Goal: Task Accomplishment & Management: Use online tool/utility

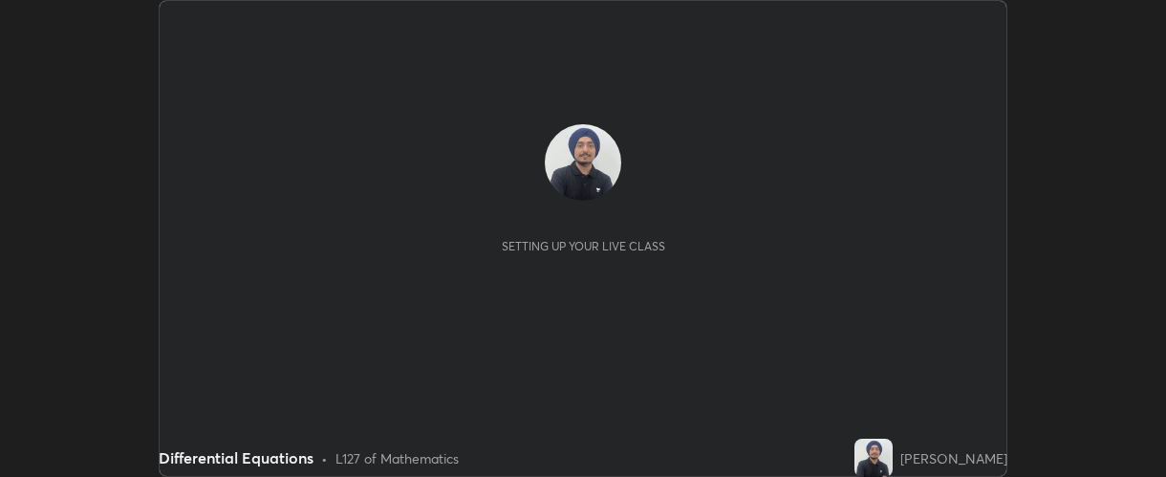
scroll to position [477, 1165]
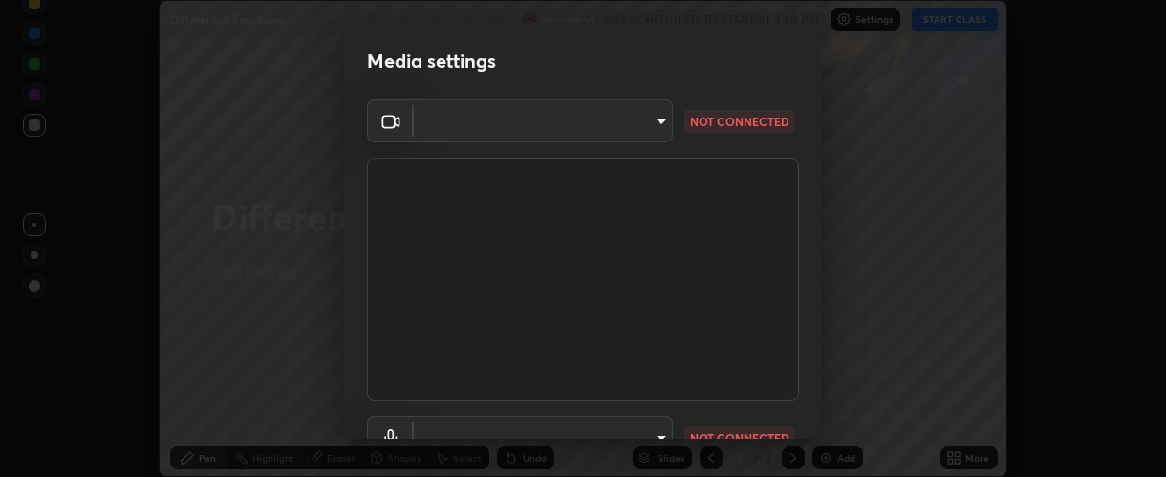
type input "37ff3dccddb3ae812b87417f3f546ef35516c4b54d471f30ebd420330c5d8ca5"
type input "communications"
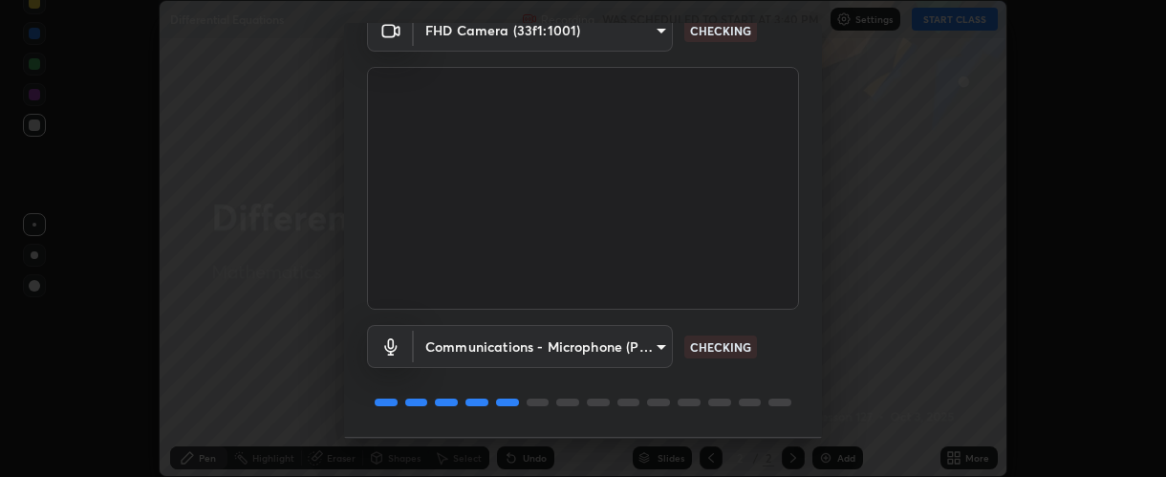
scroll to position [149, 0]
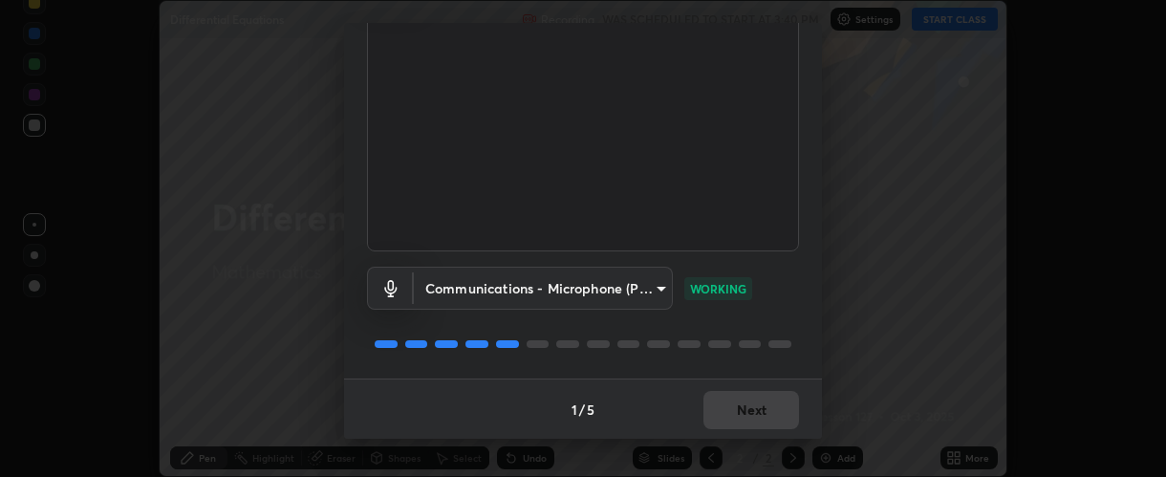
click at [726, 403] on div "1 / 5 Next" at bounding box center [583, 409] width 478 height 61
click at [730, 404] on div "1 / 5 Next" at bounding box center [583, 409] width 478 height 61
click at [732, 407] on div "1 / 5 Next" at bounding box center [583, 409] width 478 height 61
click at [733, 406] on button "Next" at bounding box center [752, 410] width 96 height 38
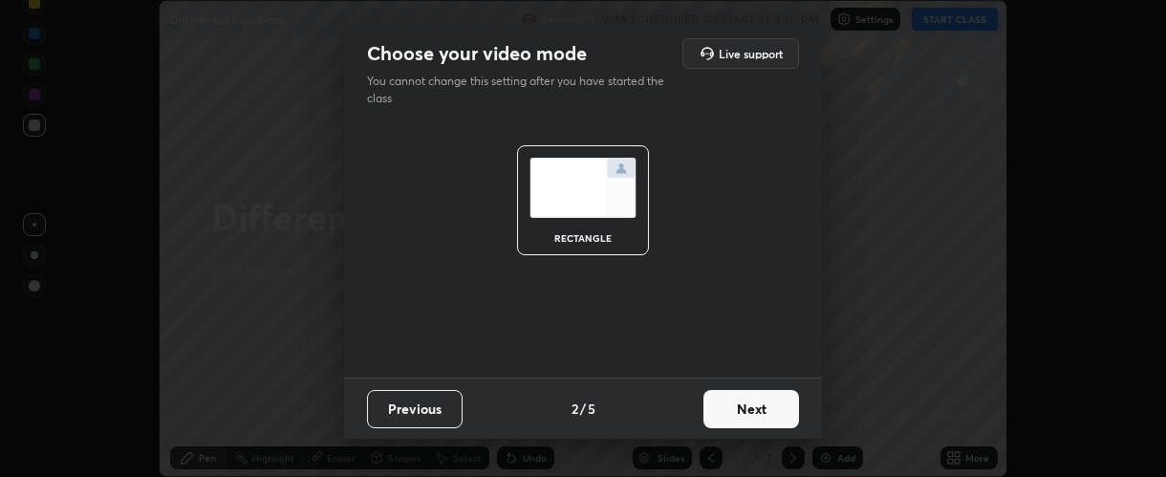
click at [735, 407] on button "Next" at bounding box center [752, 409] width 96 height 38
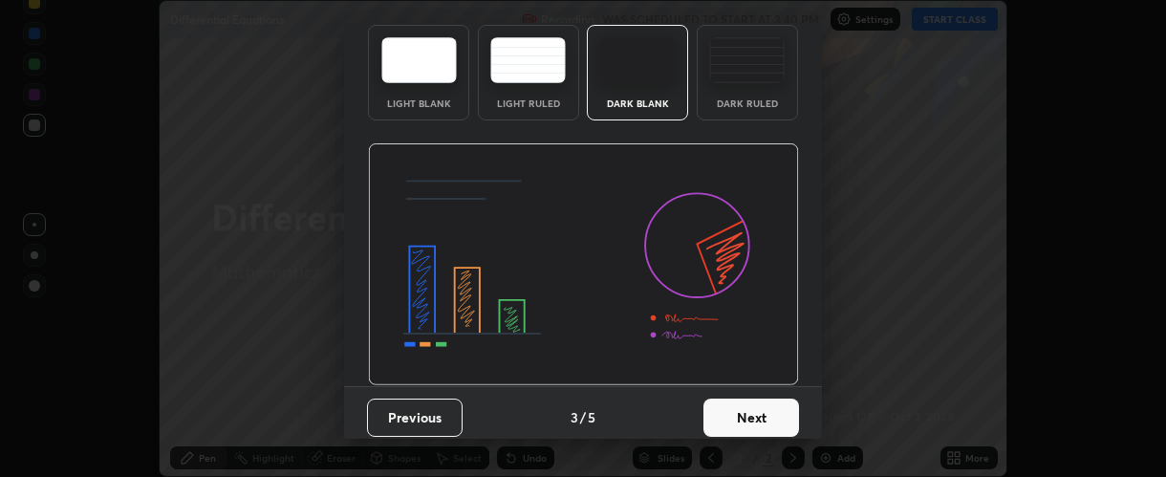
scroll to position [96, 0]
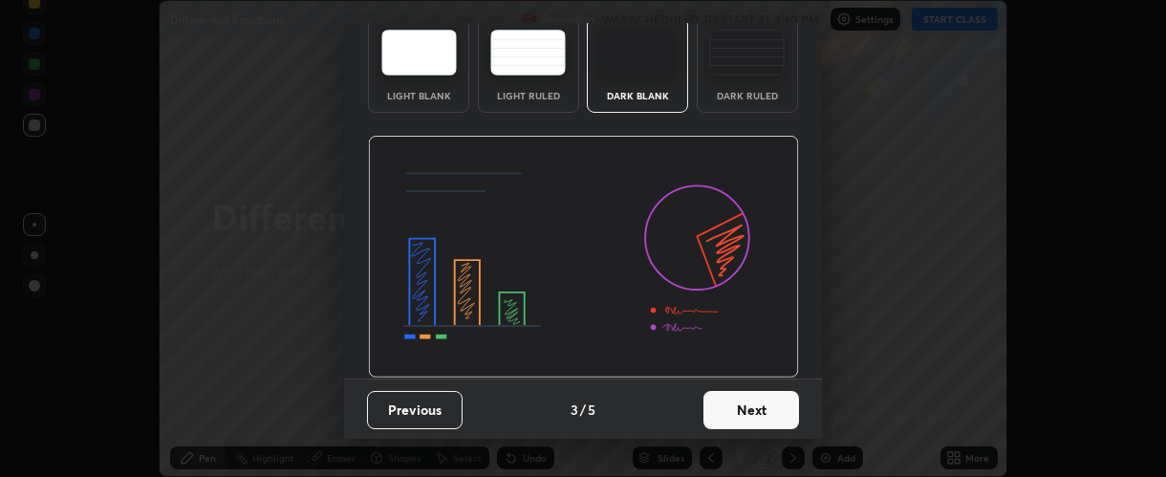
click at [743, 410] on button "Next" at bounding box center [752, 410] width 96 height 38
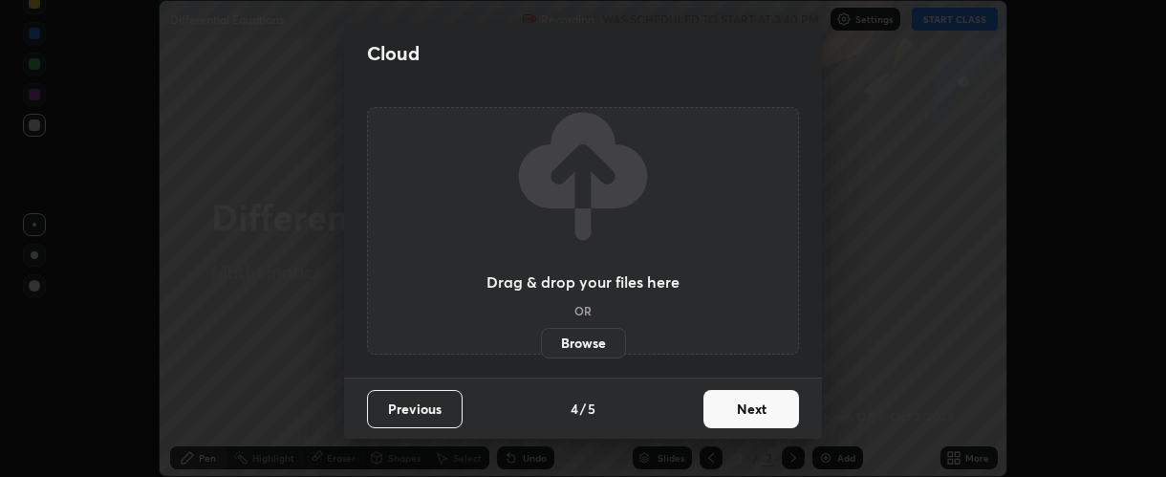
scroll to position [0, 0]
click at [747, 407] on button "Next" at bounding box center [752, 409] width 96 height 38
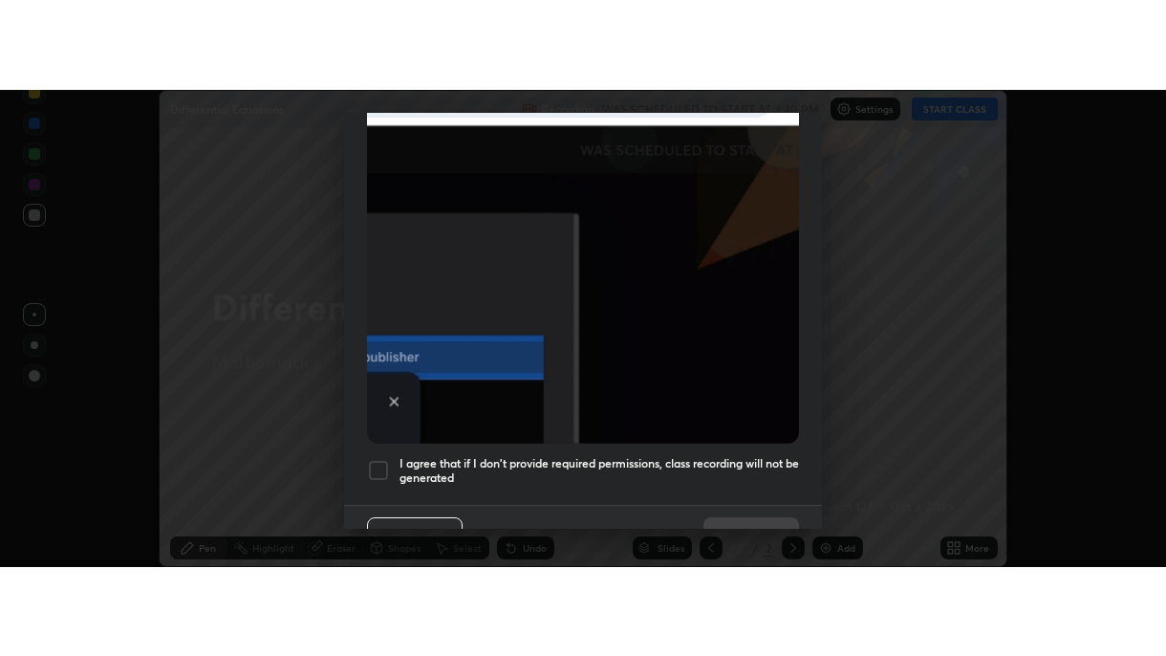
scroll to position [540, 0]
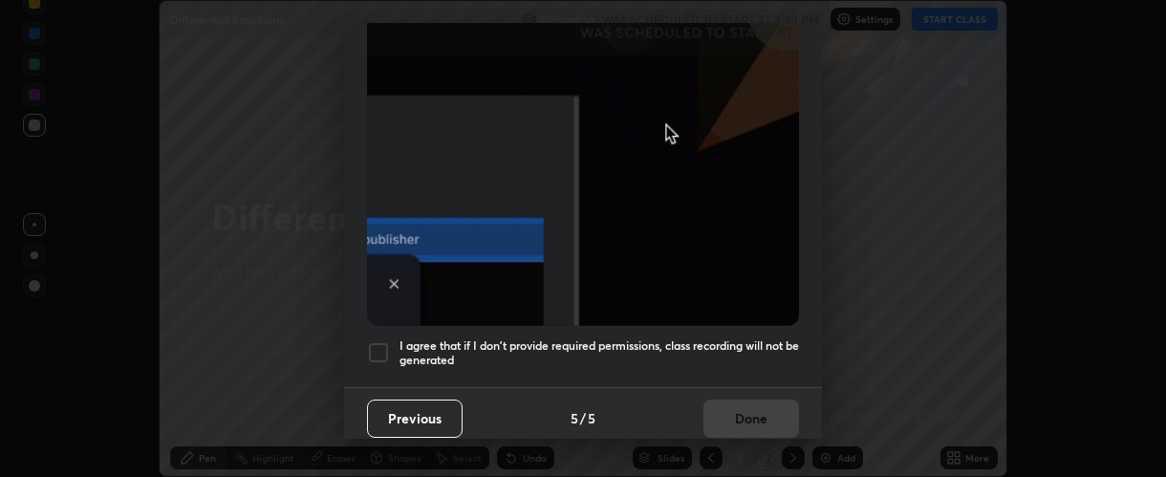
click at [437, 338] on h5 "I agree that if I don't provide required permissions, class recording will not …" at bounding box center [600, 353] width 400 height 30
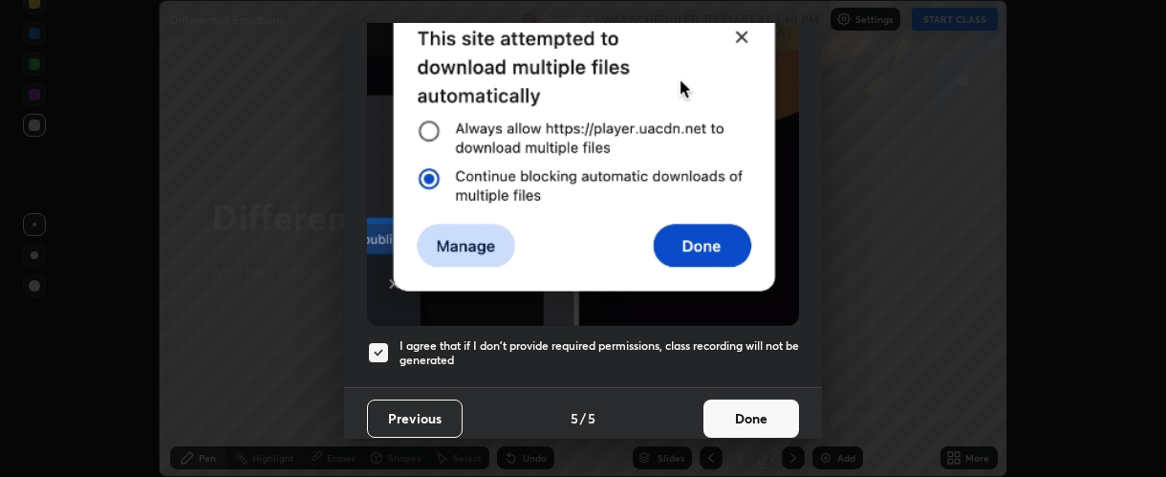
click at [720, 410] on button "Done" at bounding box center [752, 419] width 96 height 38
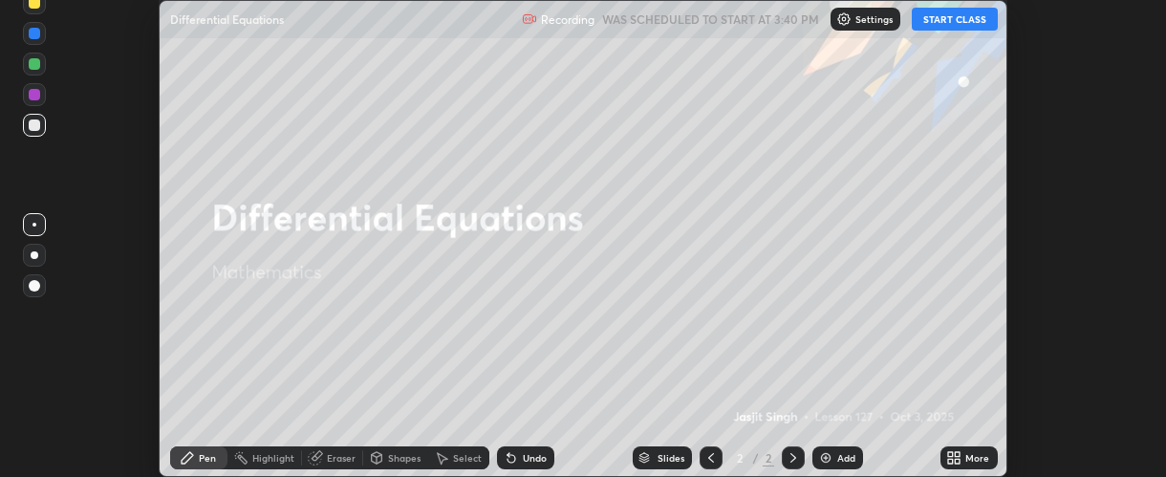
click at [938, 19] on button "START CLASS" at bounding box center [955, 19] width 86 height 23
click at [958, 454] on icon at bounding box center [957, 454] width 5 height 5
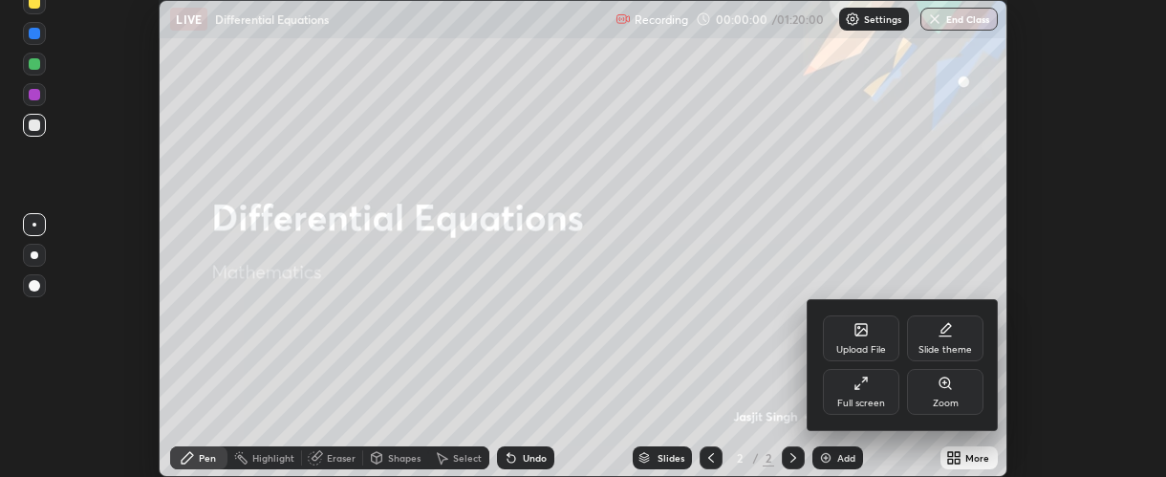
click at [866, 399] on div "Full screen" at bounding box center [861, 404] width 48 height 10
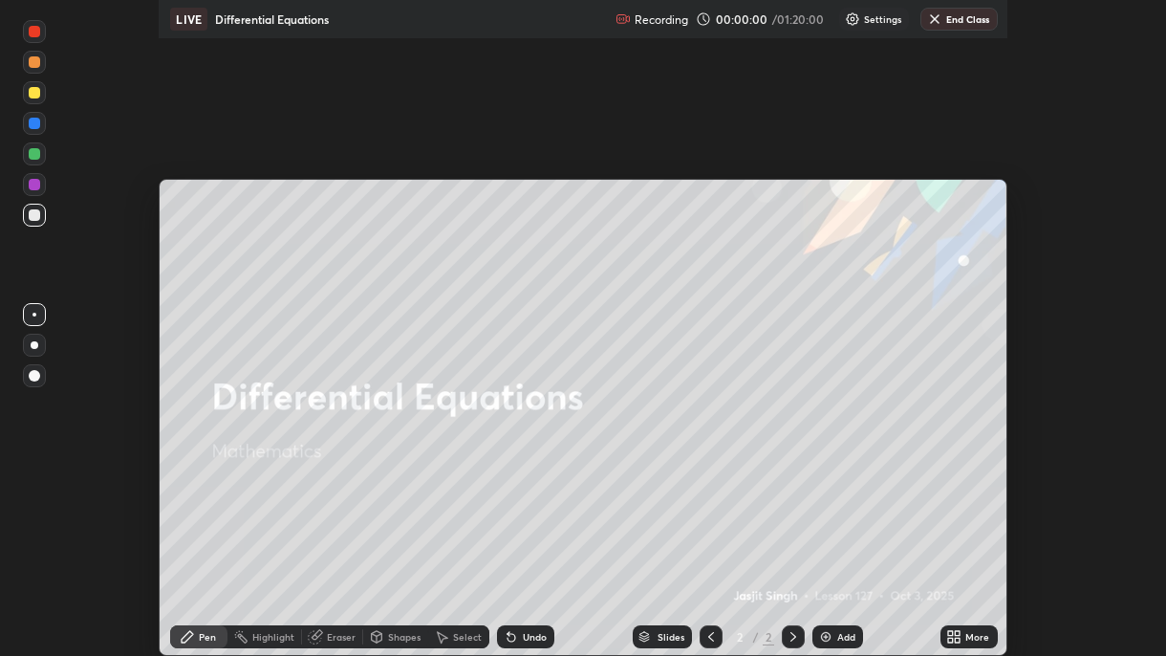
scroll to position [656, 1166]
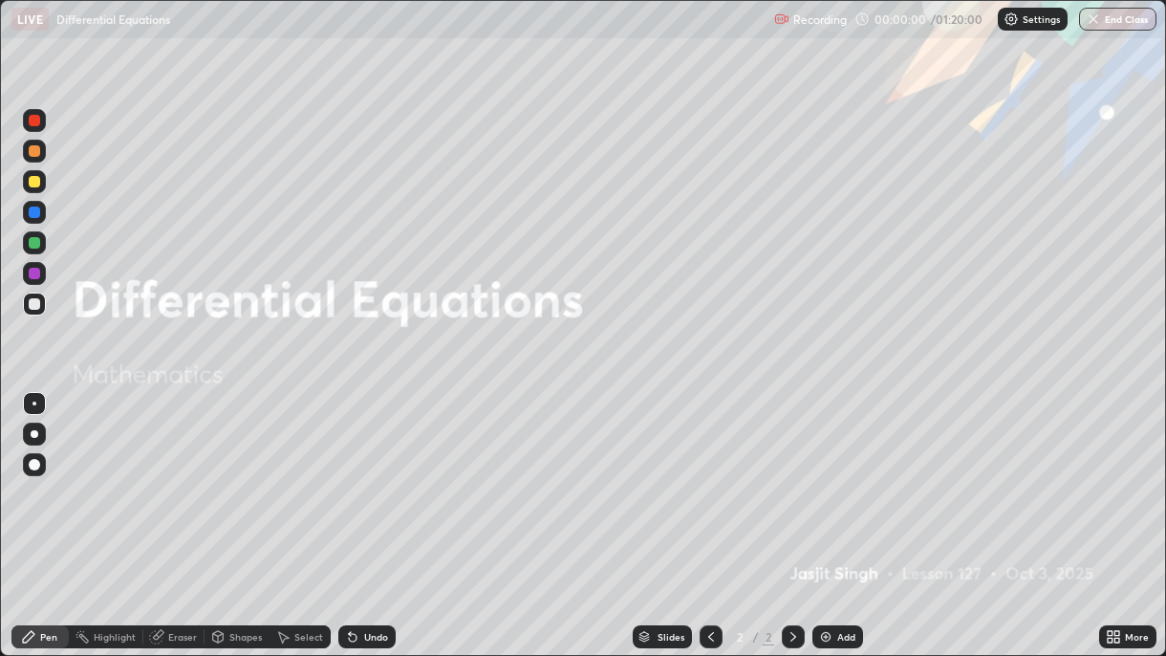
click at [821, 476] on img at bounding box center [825, 636] width 15 height 15
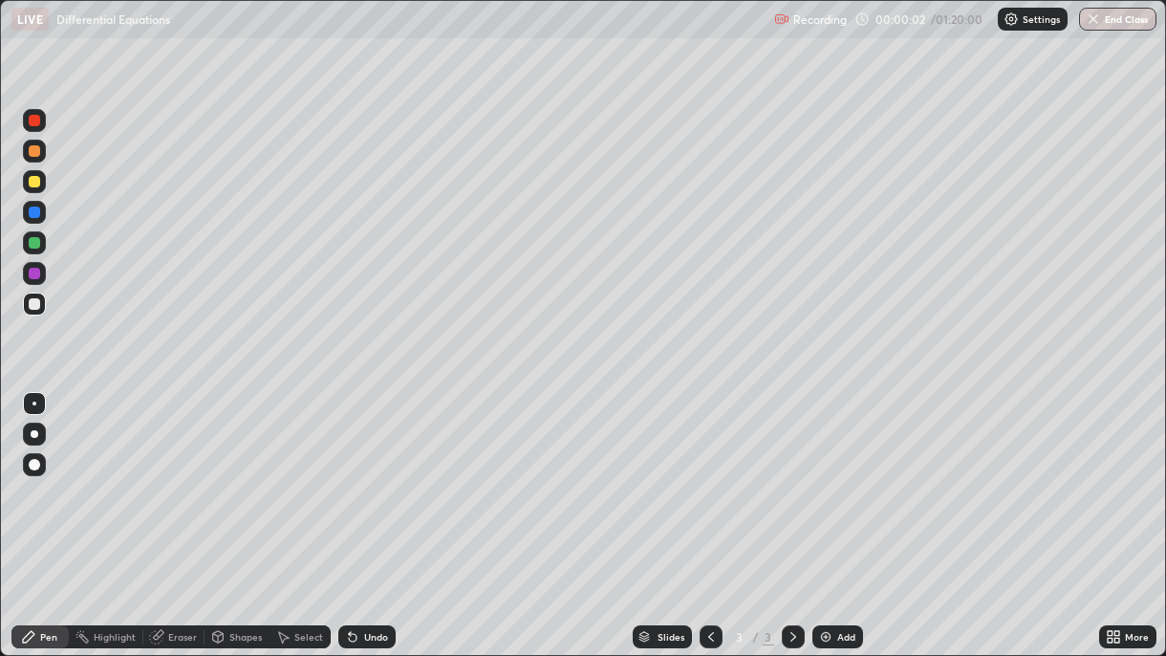
click at [34, 276] on div at bounding box center [34, 273] width 11 height 11
click at [35, 433] on div at bounding box center [35, 434] width 8 height 8
click at [32, 314] on div at bounding box center [34, 303] width 23 height 23
click at [379, 476] on div "Undo" at bounding box center [366, 636] width 57 height 23
click at [374, 476] on div "Undo" at bounding box center [376, 637] width 24 height 10
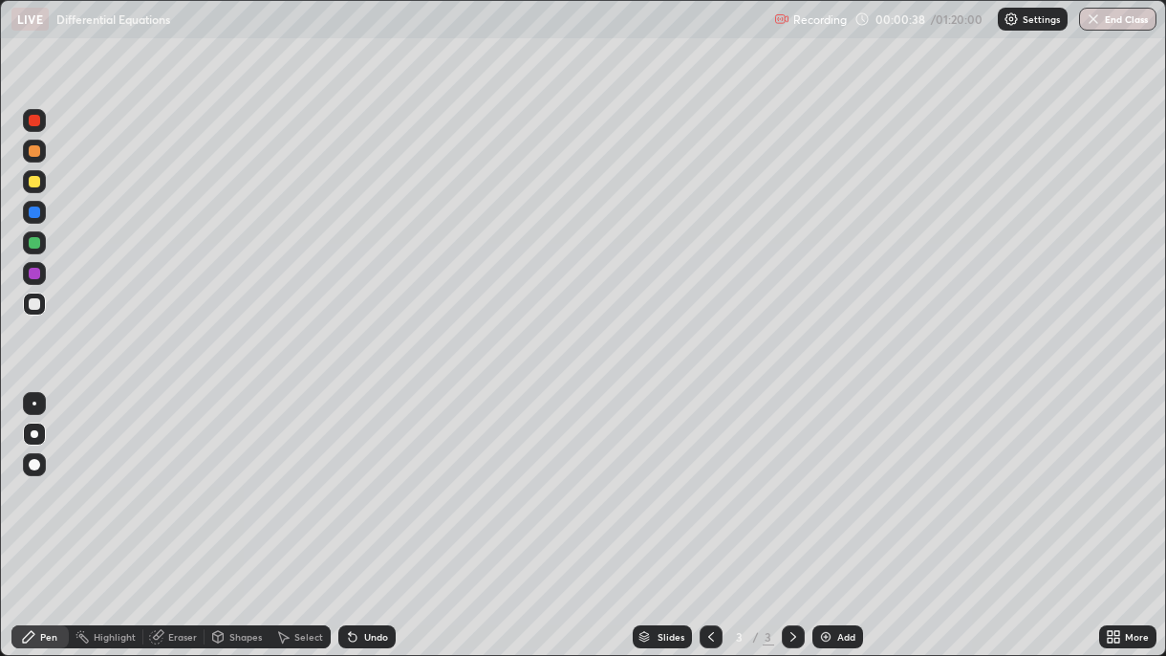
click at [372, 476] on div "Undo" at bounding box center [376, 637] width 24 height 10
click at [826, 476] on img at bounding box center [825, 636] width 15 height 15
click at [37, 223] on div at bounding box center [34, 212] width 23 height 23
click at [349, 476] on icon at bounding box center [352, 636] width 15 height 15
click at [34, 282] on div at bounding box center [34, 273] width 23 height 23
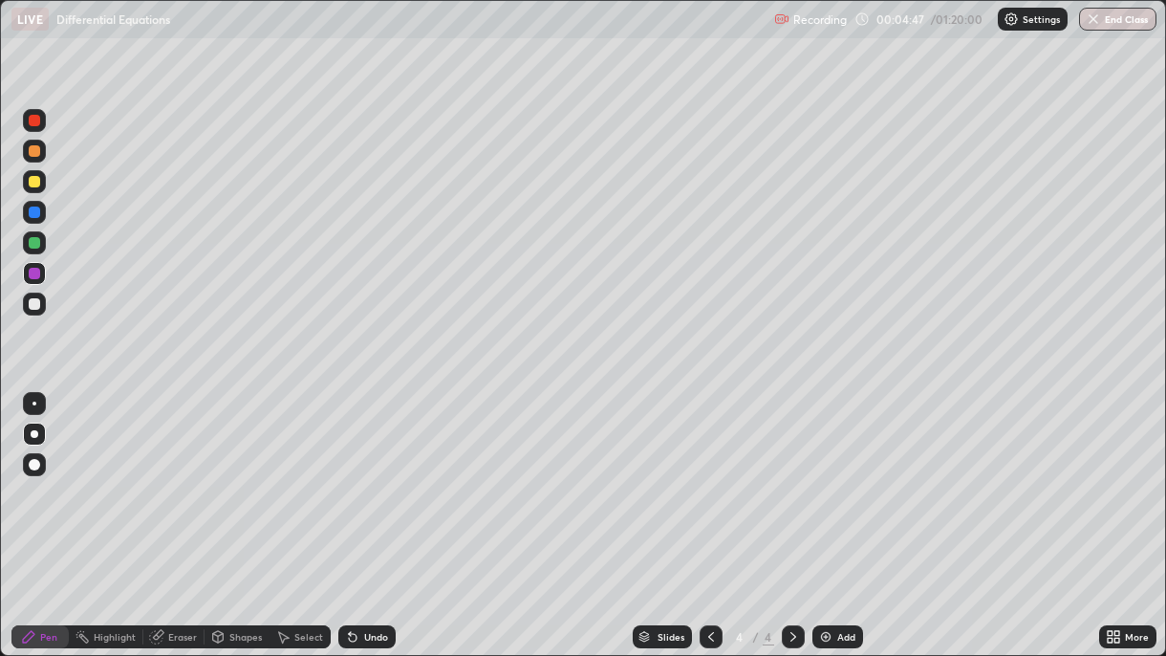
click at [387, 476] on div "Undo" at bounding box center [363, 636] width 65 height 38
click at [381, 476] on div "Undo" at bounding box center [366, 636] width 57 height 23
click at [822, 476] on img at bounding box center [825, 636] width 15 height 15
click at [36, 218] on div at bounding box center [34, 211] width 11 height 11
click at [369, 476] on div "Undo" at bounding box center [366, 636] width 57 height 23
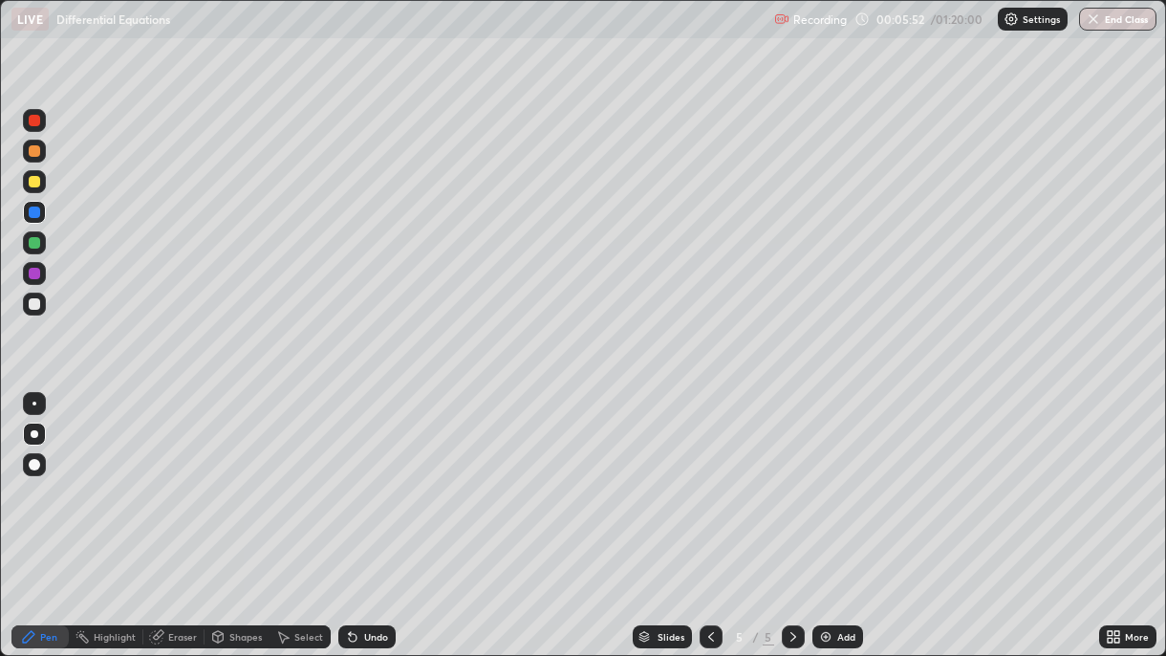
click at [365, 476] on div "Undo" at bounding box center [366, 636] width 57 height 23
click at [38, 275] on div at bounding box center [34, 273] width 11 height 11
click at [357, 476] on div "Undo" at bounding box center [366, 636] width 57 height 23
click at [377, 476] on div "Undo" at bounding box center [366, 636] width 57 height 23
click at [379, 476] on div "Undo" at bounding box center [366, 636] width 57 height 23
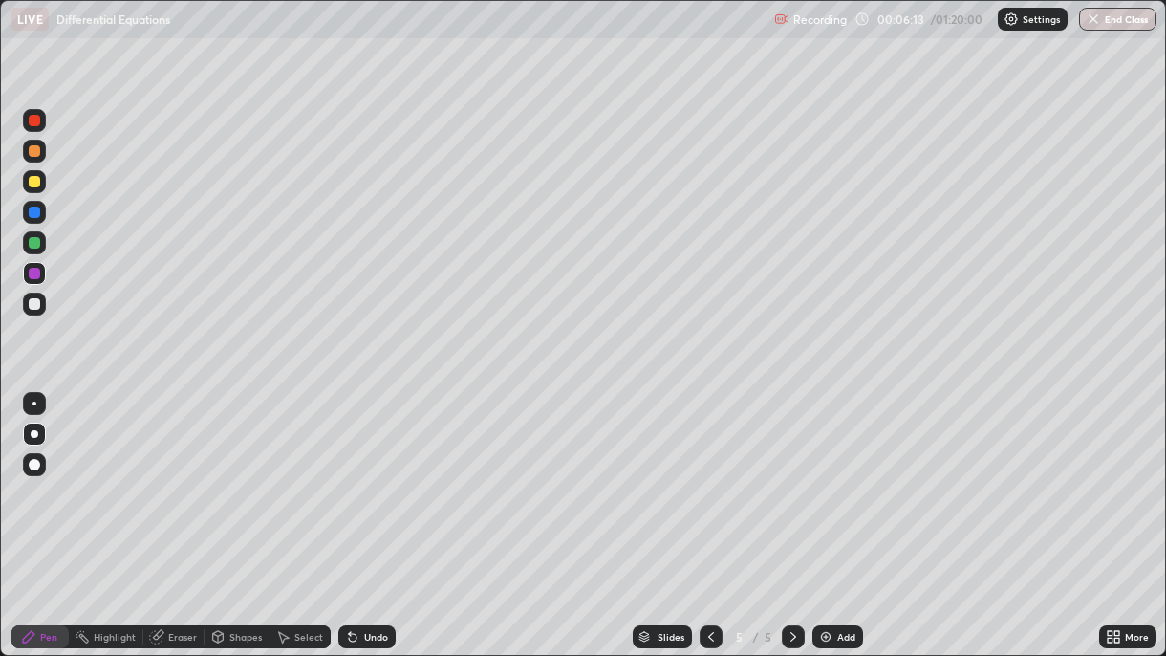
click at [378, 476] on div "Undo" at bounding box center [366, 636] width 57 height 23
click at [38, 246] on div at bounding box center [34, 242] width 11 height 11
click at [385, 476] on div "Undo" at bounding box center [376, 637] width 24 height 10
click at [386, 476] on div "Undo" at bounding box center [366, 636] width 57 height 23
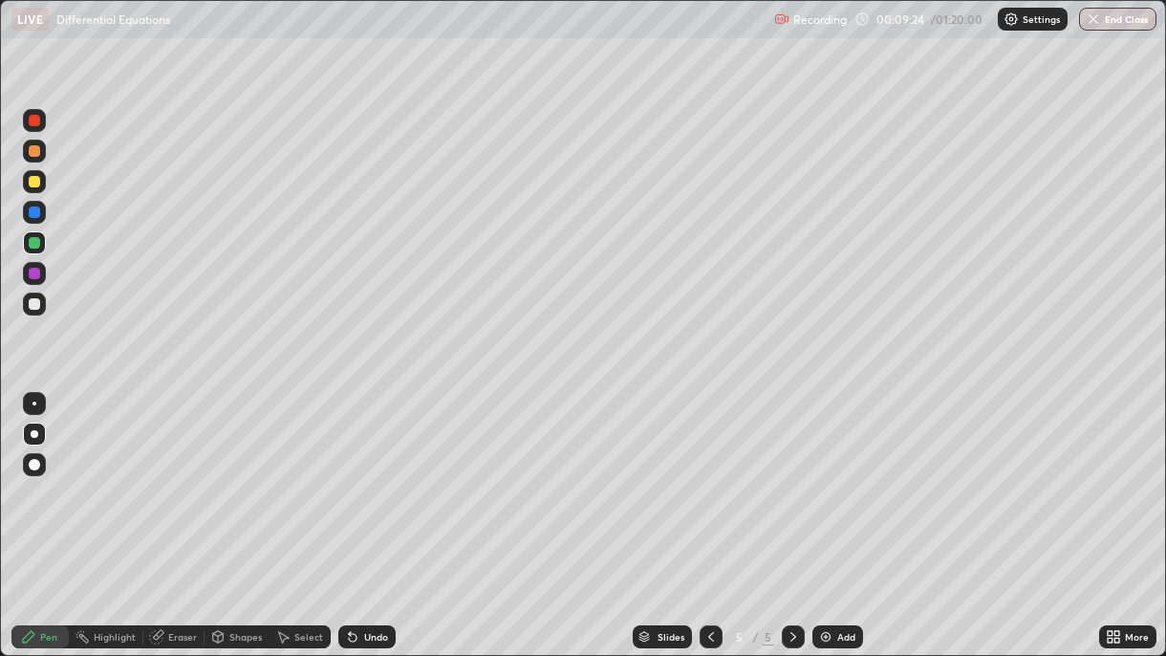
click at [36, 277] on div at bounding box center [34, 273] width 11 height 11
click at [35, 216] on div at bounding box center [34, 211] width 11 height 11
click at [370, 476] on div "Undo" at bounding box center [376, 637] width 24 height 10
click at [376, 476] on div "Undo" at bounding box center [376, 637] width 24 height 10
click at [375, 476] on div "Undo" at bounding box center [376, 637] width 24 height 10
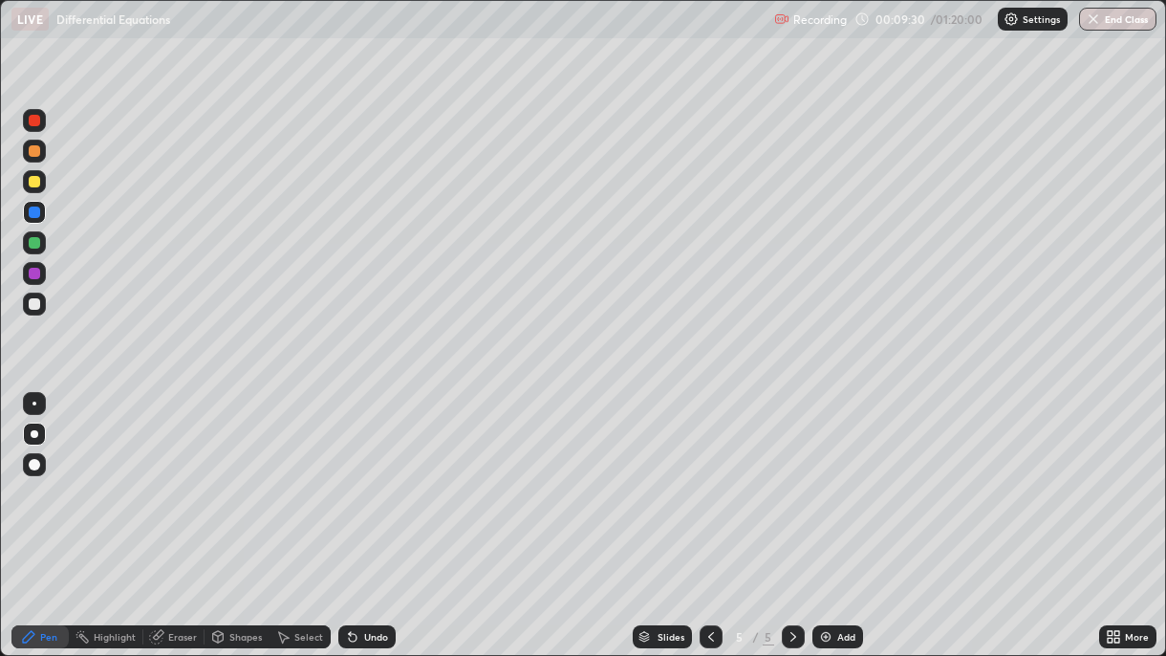
click at [377, 476] on div "Undo" at bounding box center [376, 637] width 24 height 10
click at [377, 476] on div "Undo" at bounding box center [366, 636] width 57 height 23
click at [382, 476] on div "Undo" at bounding box center [366, 636] width 57 height 23
click at [824, 476] on img at bounding box center [825, 636] width 15 height 15
click at [38, 186] on div at bounding box center [34, 181] width 23 height 23
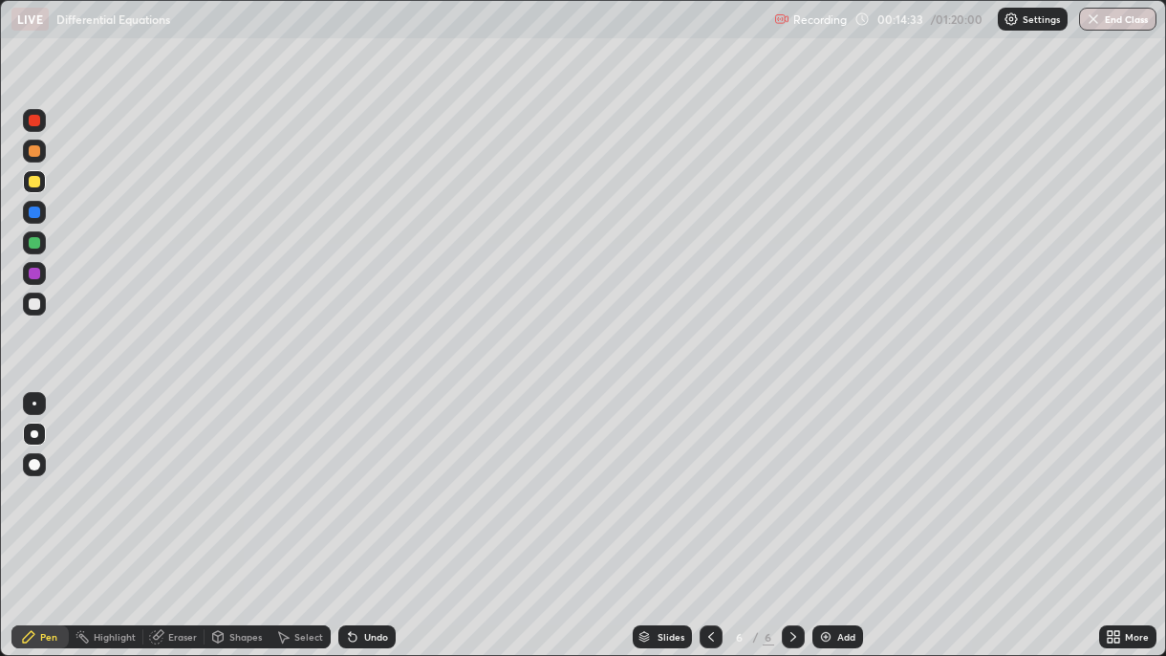
click at [33, 243] on div at bounding box center [34, 242] width 11 height 11
click at [375, 476] on div "Undo" at bounding box center [376, 637] width 24 height 10
click at [36, 156] on div at bounding box center [34, 150] width 11 height 11
click at [38, 279] on div at bounding box center [34, 273] width 23 height 23
click at [344, 476] on div "Undo" at bounding box center [363, 636] width 65 height 38
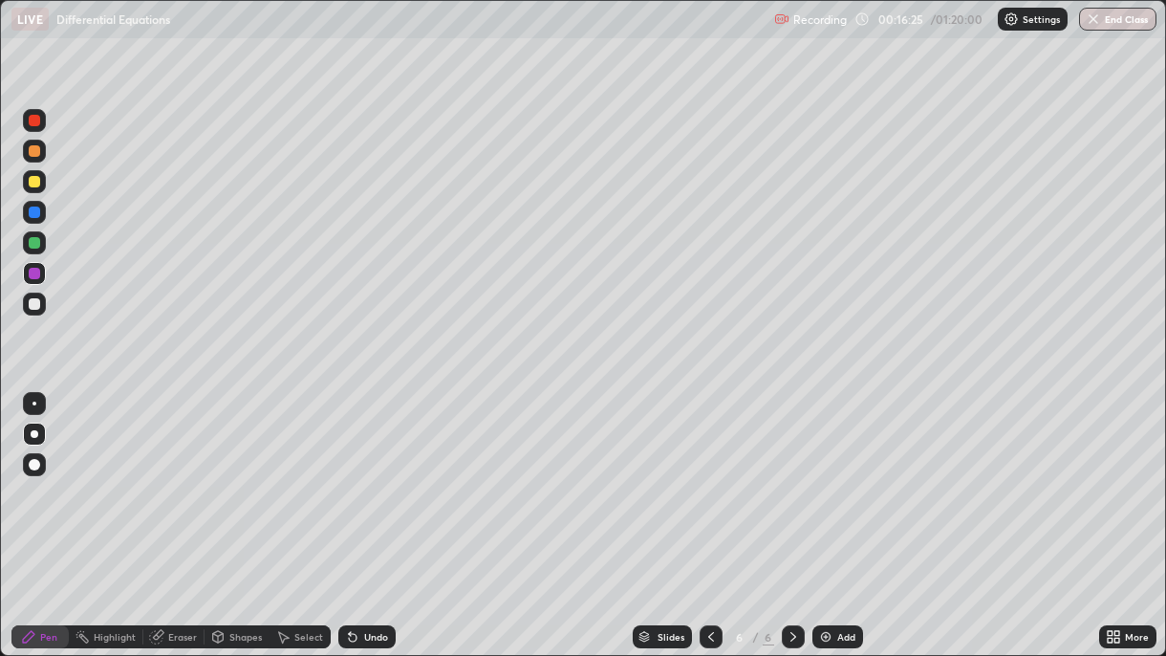
click at [345, 476] on div "Undo" at bounding box center [363, 636] width 65 height 38
click at [353, 476] on div "Undo" at bounding box center [366, 636] width 57 height 23
click at [368, 476] on div "Undo" at bounding box center [366, 636] width 57 height 23
click at [365, 476] on div "Undo" at bounding box center [376, 637] width 24 height 10
click at [44, 220] on div at bounding box center [34, 212] width 23 height 23
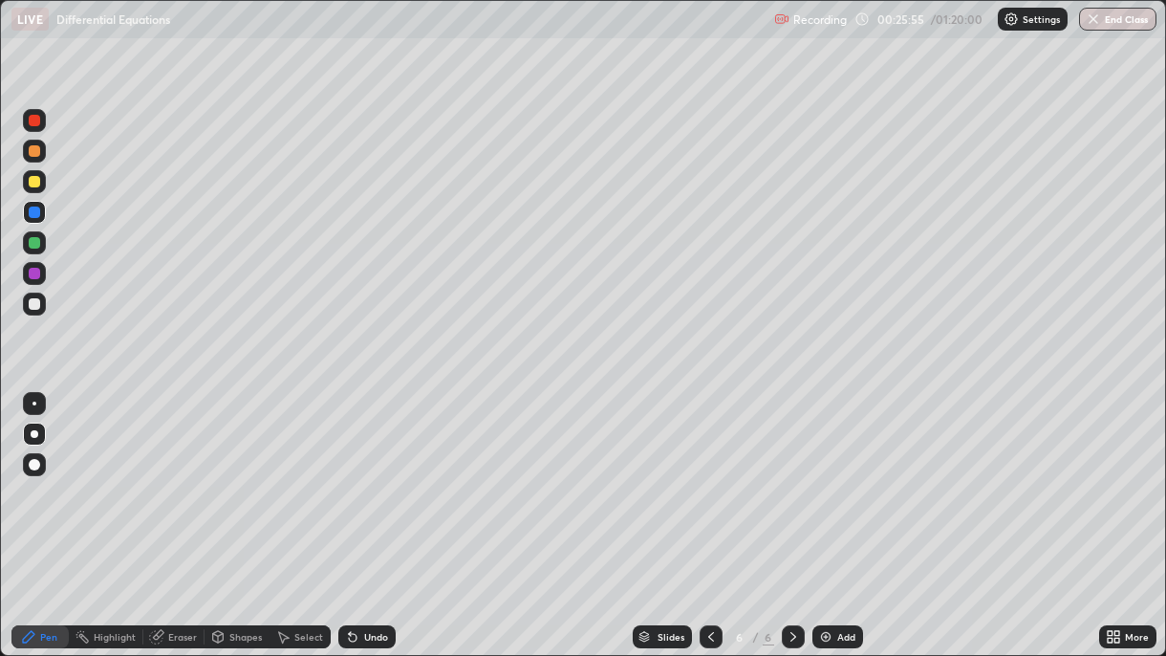
click at [368, 476] on div "Undo" at bounding box center [376, 637] width 24 height 10
click at [370, 476] on div "Undo" at bounding box center [376, 637] width 24 height 10
click at [367, 476] on div "Undo" at bounding box center [376, 637] width 24 height 10
click at [831, 476] on img at bounding box center [825, 636] width 15 height 15
click at [34, 155] on div at bounding box center [34, 150] width 11 height 11
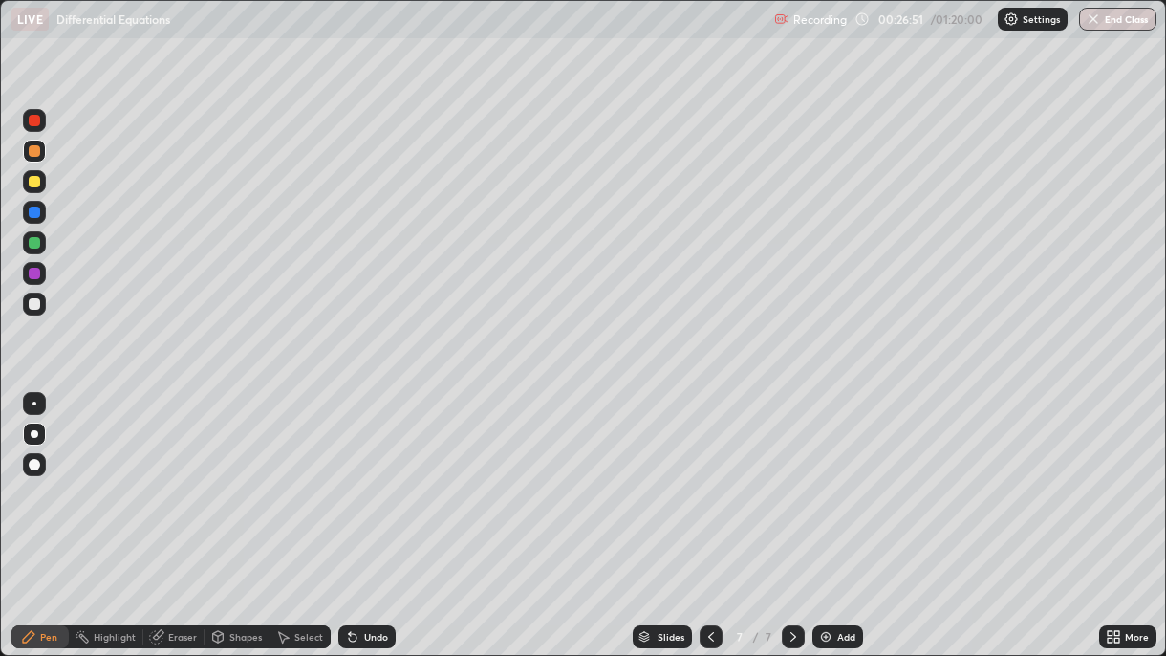
click at [34, 248] on div at bounding box center [34, 242] width 11 height 11
click at [379, 476] on div "Undo" at bounding box center [376, 637] width 24 height 10
click at [385, 476] on div "Undo" at bounding box center [376, 637] width 24 height 10
click at [380, 476] on div "Undo" at bounding box center [376, 637] width 24 height 10
click at [38, 184] on div at bounding box center [34, 181] width 11 height 11
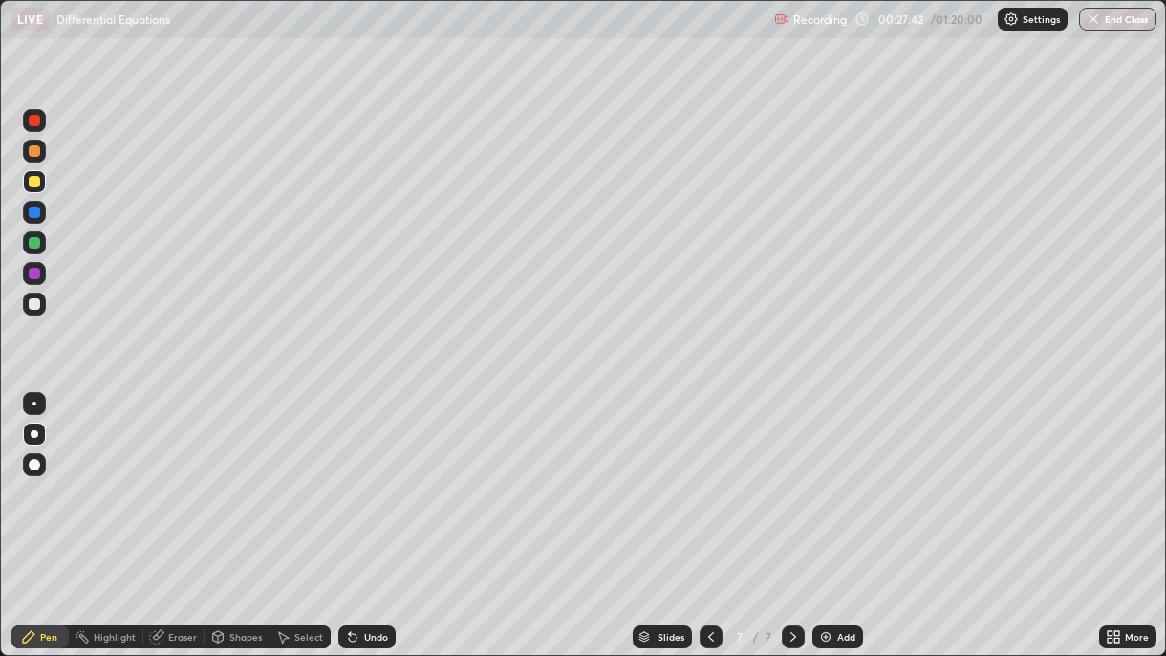
click at [349, 476] on icon at bounding box center [350, 633] width 2 height 2
click at [357, 476] on div "Undo" at bounding box center [366, 636] width 57 height 23
click at [376, 476] on div "Undo" at bounding box center [376, 637] width 24 height 10
click at [382, 476] on div "Undo" at bounding box center [376, 637] width 24 height 10
click at [380, 476] on div "Undo" at bounding box center [376, 637] width 24 height 10
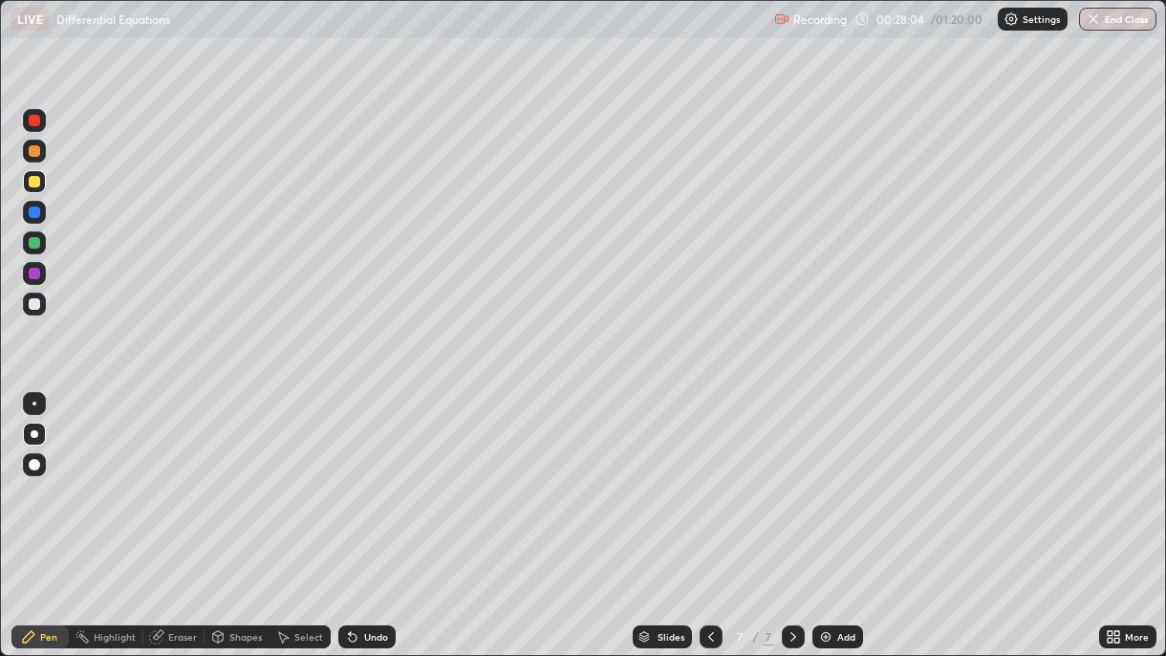
click at [375, 476] on div "Undo" at bounding box center [376, 637] width 24 height 10
click at [174, 476] on div "Eraser" at bounding box center [182, 637] width 29 height 10
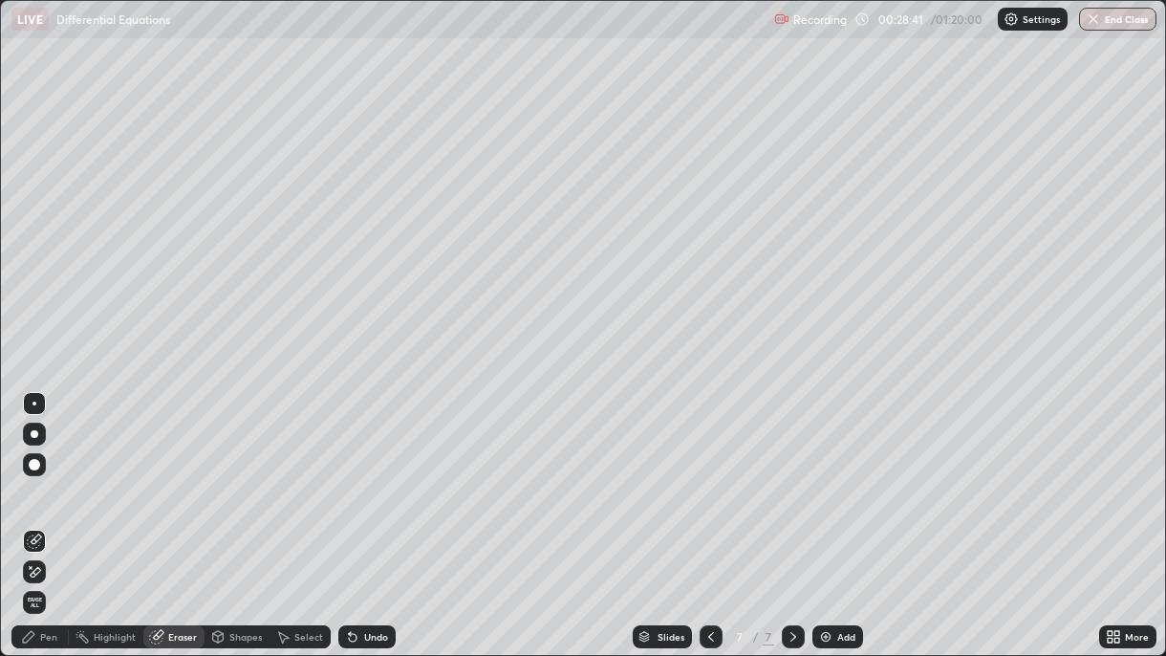
click at [43, 476] on div "Pen" at bounding box center [48, 637] width 17 height 10
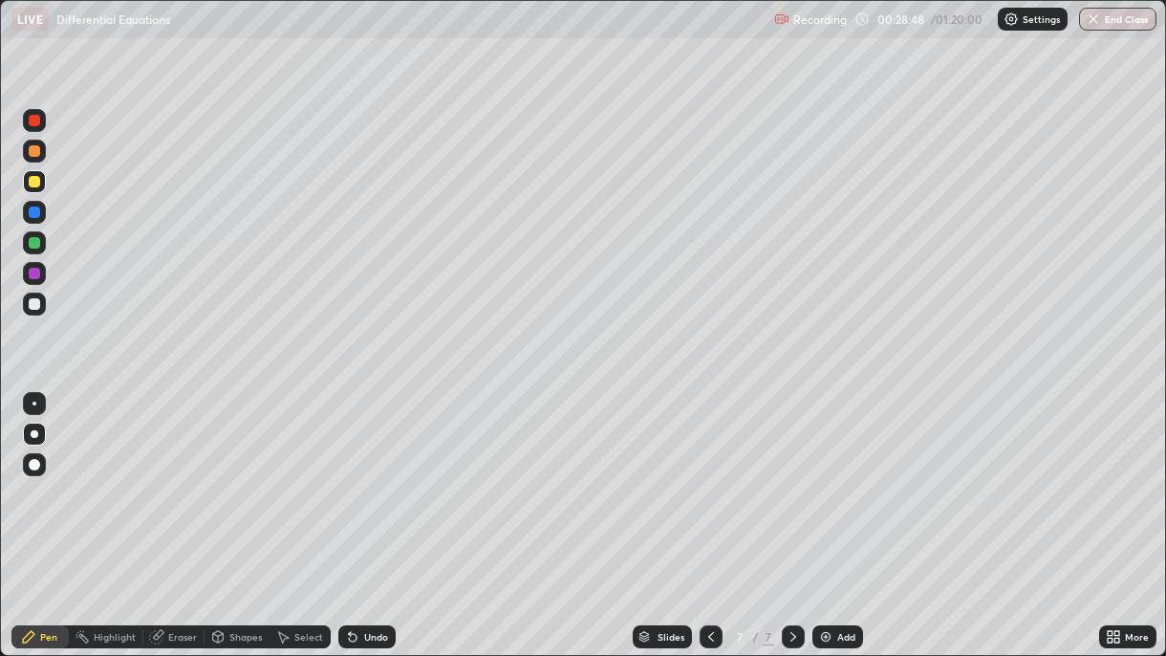
click at [379, 476] on div "Undo" at bounding box center [366, 636] width 57 height 23
click at [33, 306] on div at bounding box center [34, 303] width 11 height 11
click at [349, 476] on icon at bounding box center [350, 633] width 2 height 2
click at [356, 476] on icon at bounding box center [352, 636] width 15 height 15
click at [349, 476] on icon at bounding box center [350, 633] width 2 height 2
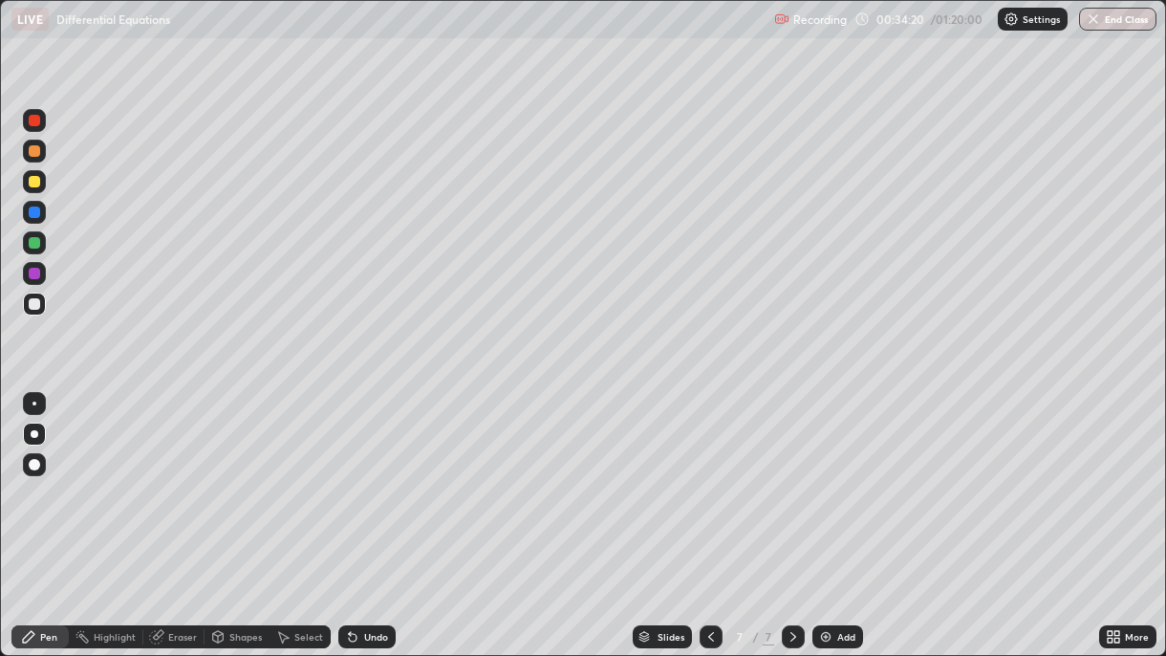
click at [363, 476] on div "Undo" at bounding box center [366, 636] width 57 height 23
click at [367, 476] on div "Undo" at bounding box center [376, 637] width 24 height 10
click at [352, 476] on icon at bounding box center [353, 638] width 8 height 8
click at [351, 476] on icon at bounding box center [353, 638] width 8 height 8
click at [349, 476] on icon at bounding box center [350, 633] width 2 height 2
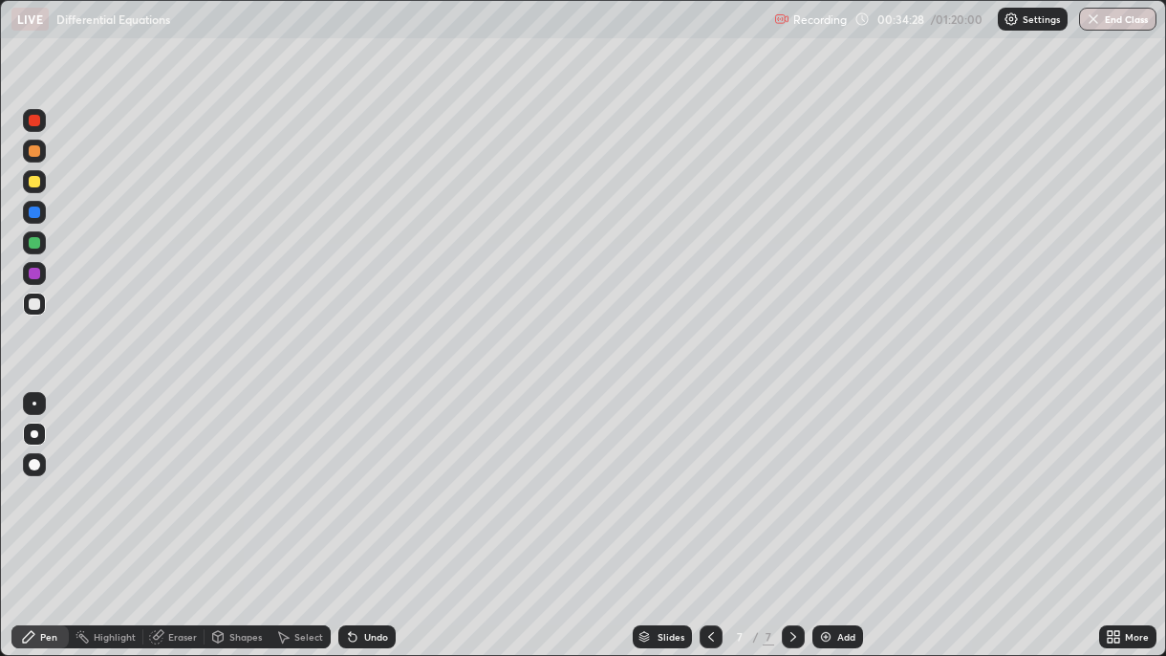
click at [349, 476] on icon at bounding box center [353, 638] width 8 height 8
click at [358, 476] on div "Undo" at bounding box center [366, 636] width 57 height 23
click at [366, 476] on div "Undo" at bounding box center [376, 637] width 24 height 10
click at [376, 476] on div "Undo" at bounding box center [376, 637] width 24 height 10
click at [368, 476] on div "Undo" at bounding box center [376, 637] width 24 height 10
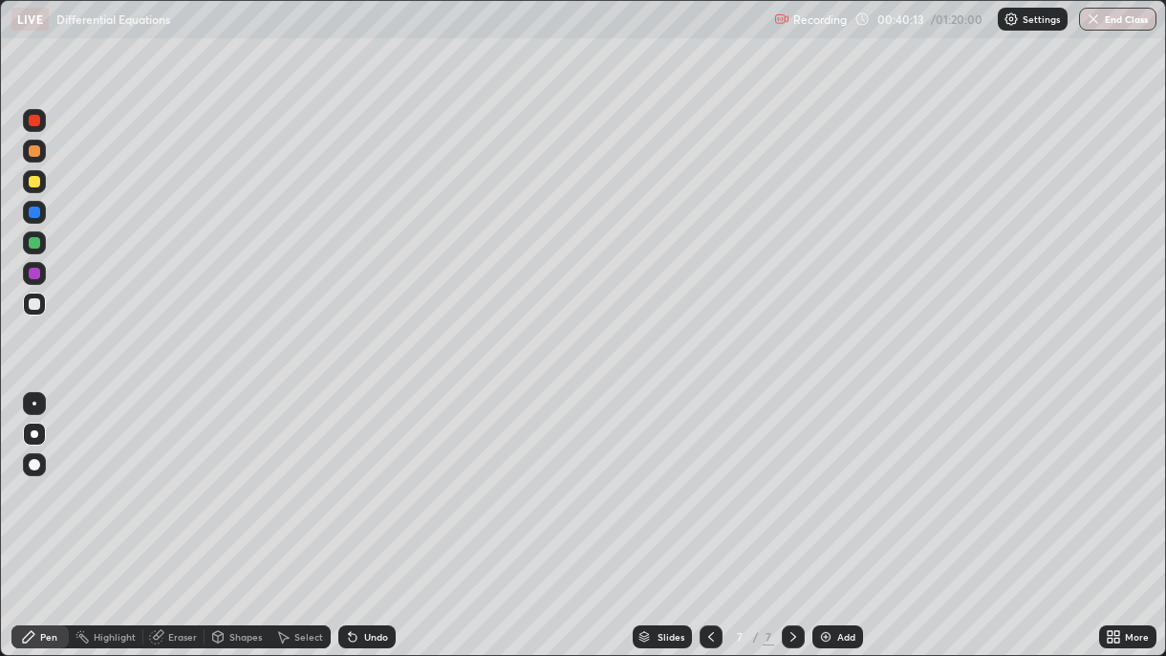
click at [374, 476] on div "Undo" at bounding box center [376, 637] width 24 height 10
click at [838, 476] on div "Add" at bounding box center [846, 637] width 18 height 10
click at [37, 184] on div at bounding box center [34, 181] width 11 height 11
click at [35, 301] on div at bounding box center [34, 303] width 11 height 11
click at [350, 476] on icon at bounding box center [353, 638] width 8 height 8
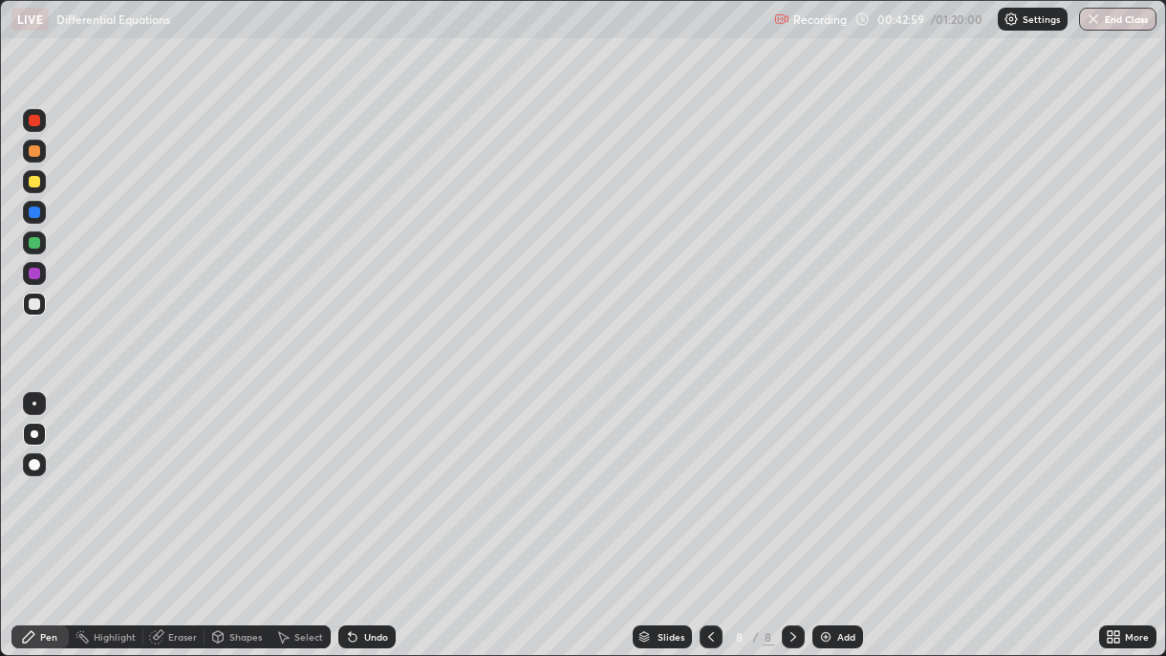
click at [358, 476] on div "Undo" at bounding box center [366, 636] width 57 height 23
click at [371, 476] on div "Undo" at bounding box center [376, 637] width 24 height 10
click at [33, 183] on div at bounding box center [34, 181] width 11 height 11
click at [32, 303] on div at bounding box center [34, 303] width 11 height 11
click at [357, 476] on div "Undo" at bounding box center [366, 636] width 57 height 23
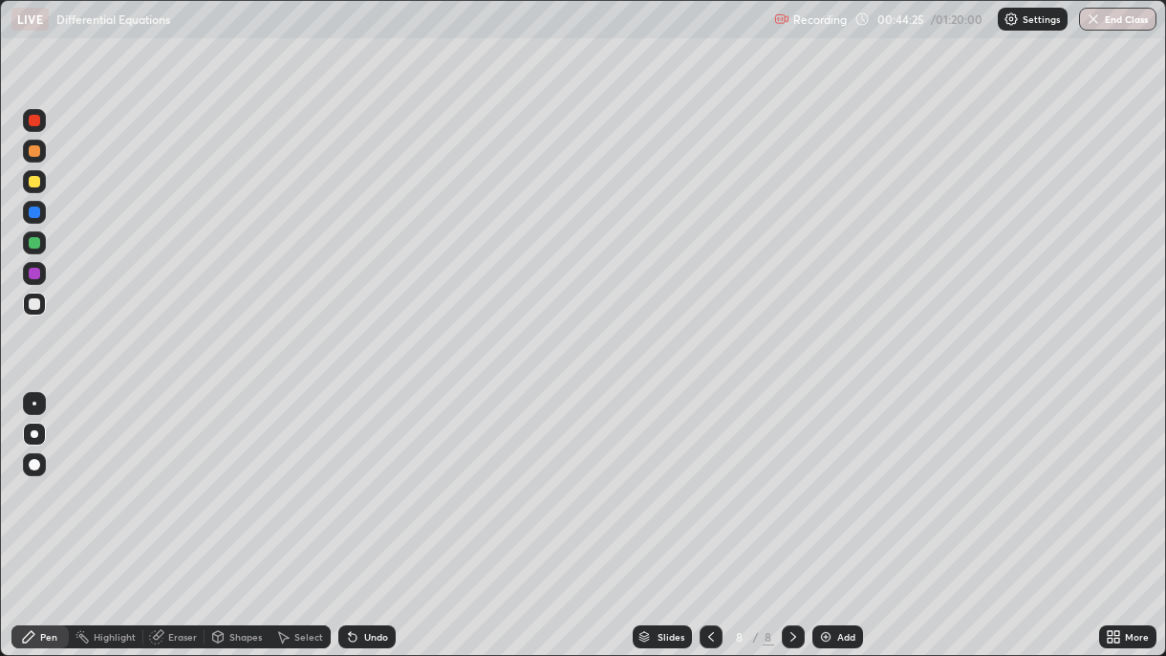
click at [375, 476] on div "Undo" at bounding box center [376, 637] width 24 height 10
click at [381, 476] on div "Undo" at bounding box center [376, 637] width 24 height 10
click at [363, 476] on div "Undo" at bounding box center [366, 636] width 57 height 23
click at [368, 476] on div "Undo" at bounding box center [366, 636] width 57 height 23
click at [372, 476] on div "Undo" at bounding box center [376, 637] width 24 height 10
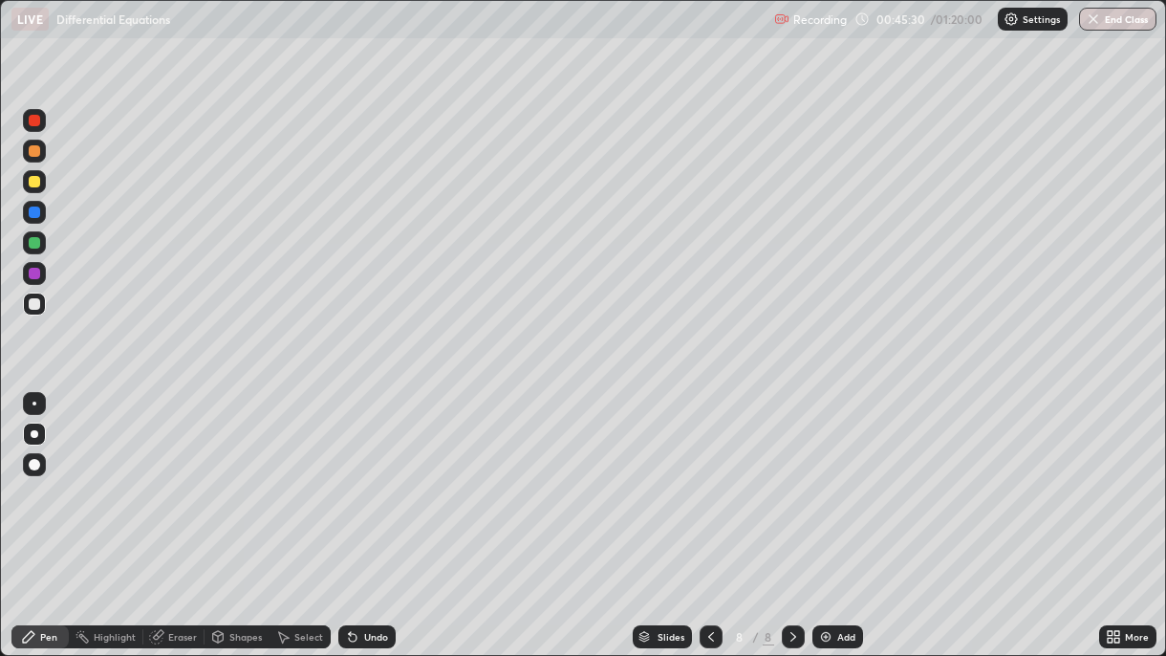
click at [371, 476] on div "Undo" at bounding box center [376, 637] width 24 height 10
click at [825, 476] on img at bounding box center [825, 636] width 15 height 15
click at [37, 156] on div at bounding box center [34, 150] width 11 height 11
click at [349, 476] on icon at bounding box center [350, 633] width 2 height 2
click at [359, 476] on div "Undo" at bounding box center [366, 636] width 57 height 23
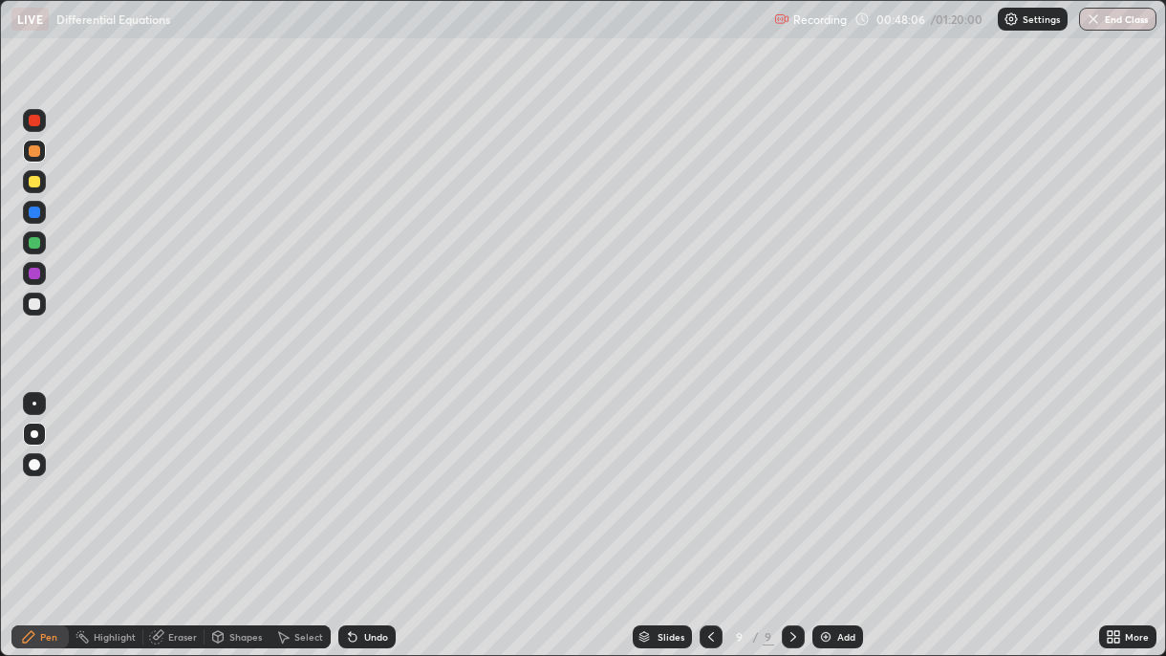
click at [364, 476] on div "Undo" at bounding box center [366, 636] width 57 height 23
click at [367, 476] on div "Undo" at bounding box center [366, 636] width 57 height 23
click at [362, 476] on div "Undo" at bounding box center [366, 636] width 57 height 23
click at [363, 476] on div "Undo" at bounding box center [366, 636] width 57 height 23
click at [364, 476] on div "Undo" at bounding box center [366, 636] width 57 height 23
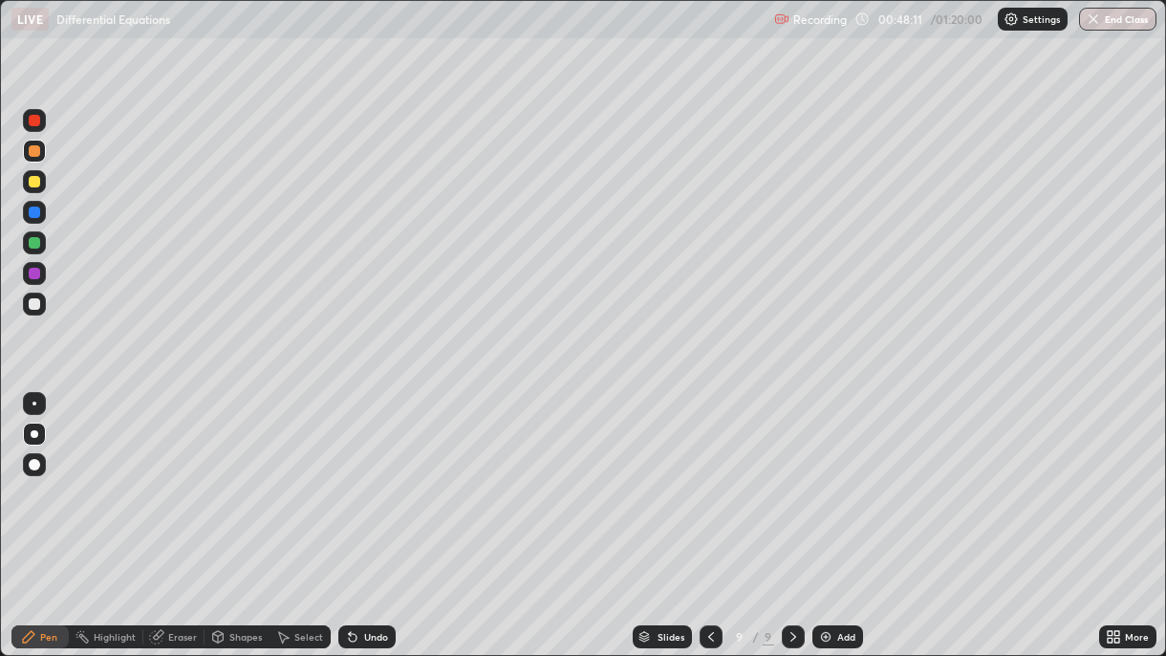
click at [364, 476] on div "Undo" at bounding box center [376, 637] width 24 height 10
click at [36, 249] on div at bounding box center [34, 242] width 11 height 11
click at [708, 476] on icon at bounding box center [711, 636] width 15 height 15
click at [711, 476] on icon at bounding box center [711, 636] width 15 height 15
click at [790, 476] on icon at bounding box center [793, 636] width 15 height 15
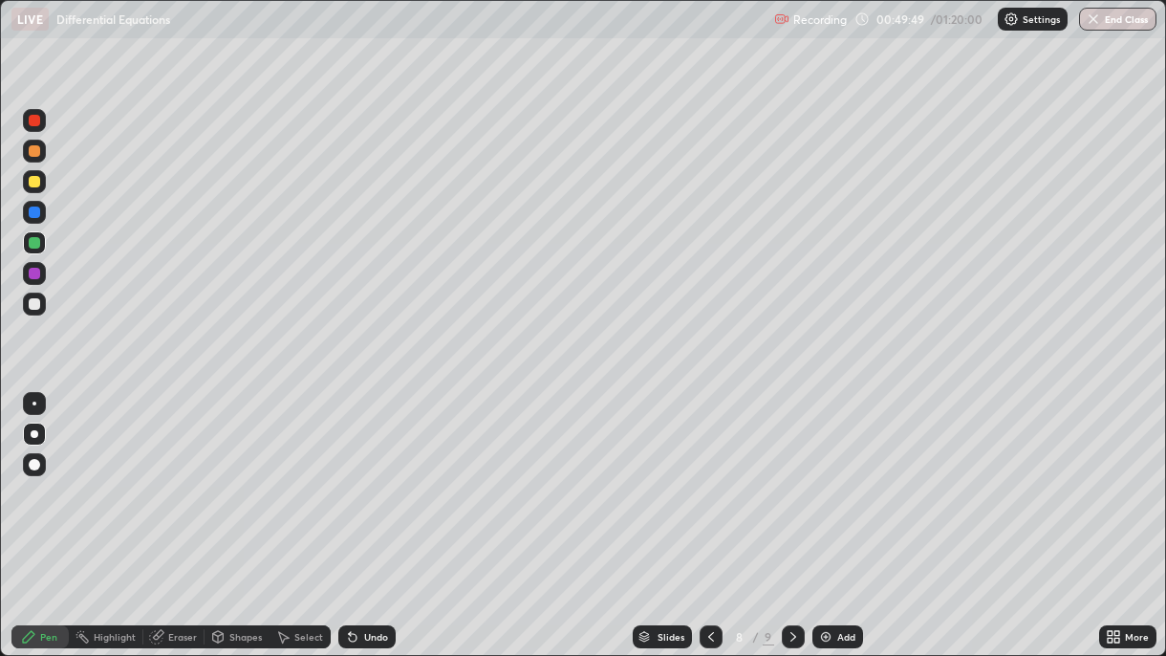
click at [790, 476] on icon at bounding box center [793, 636] width 15 height 15
click at [374, 476] on div "Undo" at bounding box center [376, 637] width 24 height 10
click at [375, 476] on div "Undo" at bounding box center [366, 636] width 57 height 23
click at [374, 476] on div "Undo" at bounding box center [376, 637] width 24 height 10
click at [33, 274] on div at bounding box center [34, 273] width 11 height 11
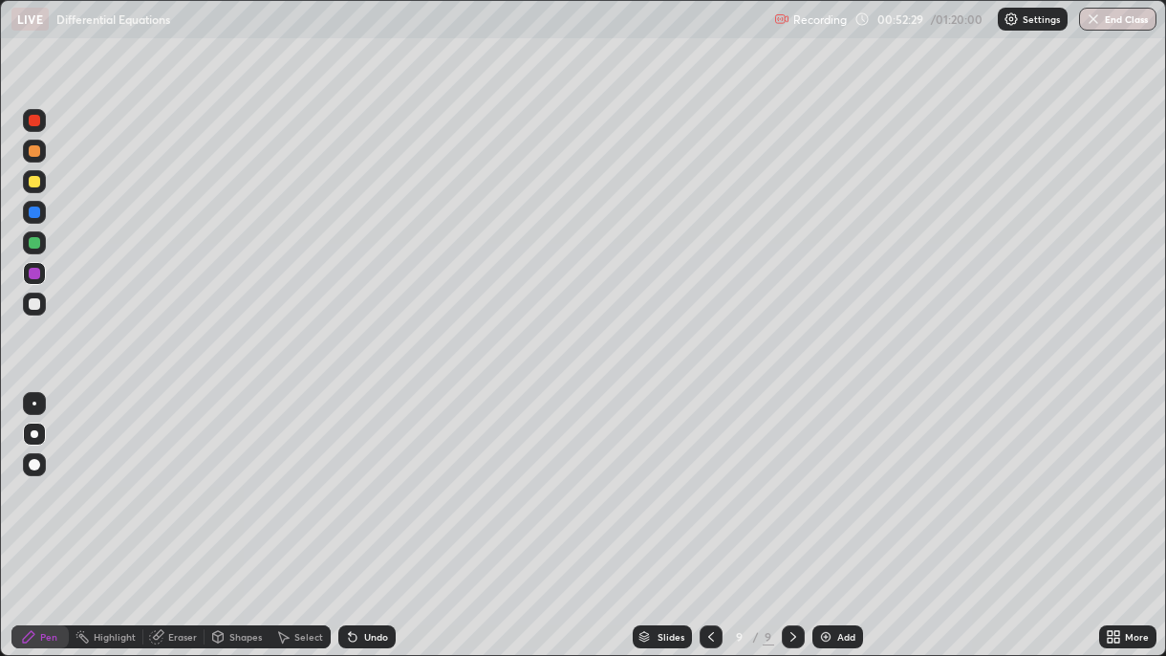
click at [372, 476] on div "Undo" at bounding box center [376, 637] width 24 height 10
click at [375, 476] on div "Undo" at bounding box center [376, 637] width 24 height 10
click at [349, 476] on icon at bounding box center [350, 633] width 2 height 2
click at [350, 476] on icon at bounding box center [353, 638] width 8 height 8
click at [379, 476] on div "Undo" at bounding box center [376, 637] width 24 height 10
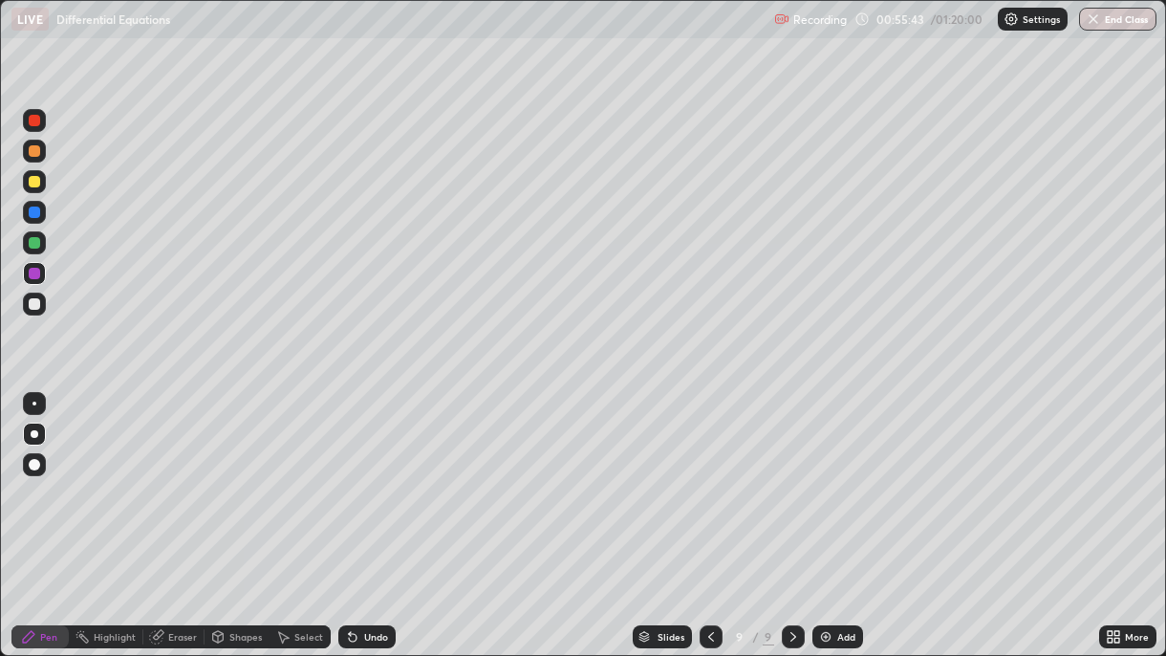
click at [830, 476] on img at bounding box center [825, 636] width 15 height 15
click at [33, 152] on div at bounding box center [34, 150] width 11 height 11
click at [32, 241] on div at bounding box center [34, 242] width 11 height 11
click at [368, 476] on div "Undo" at bounding box center [376, 637] width 24 height 10
click at [33, 308] on div at bounding box center [34, 303] width 11 height 11
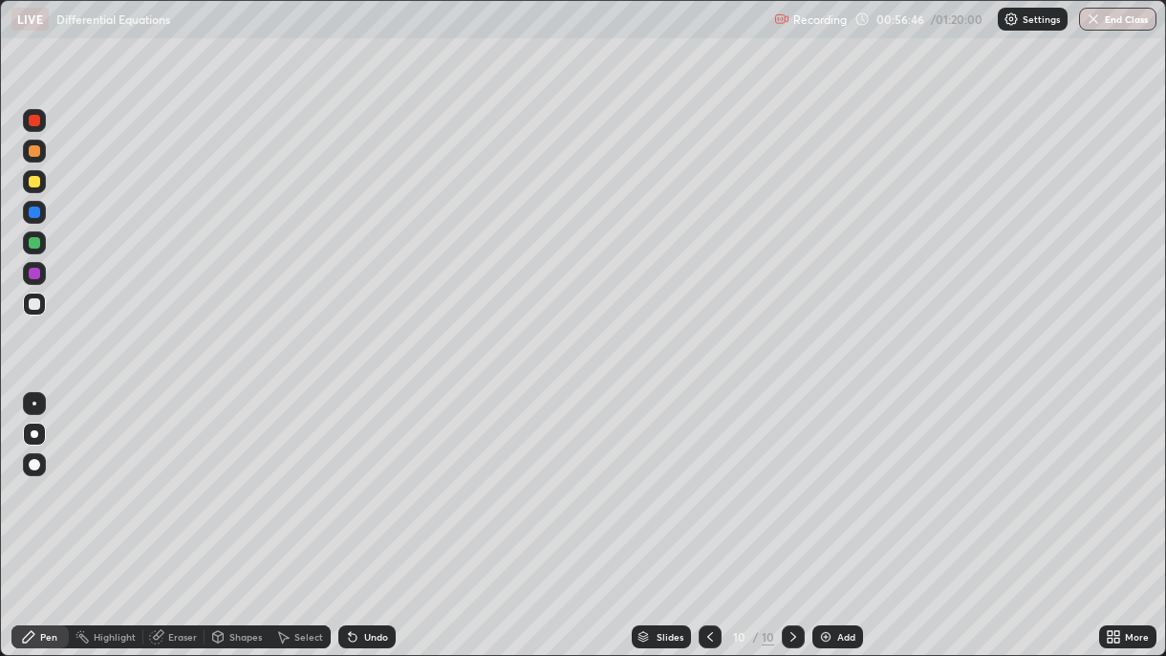
click at [360, 476] on div "Undo" at bounding box center [366, 636] width 57 height 23
click at [38, 272] on div at bounding box center [34, 273] width 11 height 11
click at [380, 476] on div "Undo" at bounding box center [366, 636] width 57 height 23
click at [382, 476] on div "Undo" at bounding box center [366, 636] width 57 height 23
click at [356, 476] on icon at bounding box center [352, 636] width 15 height 15
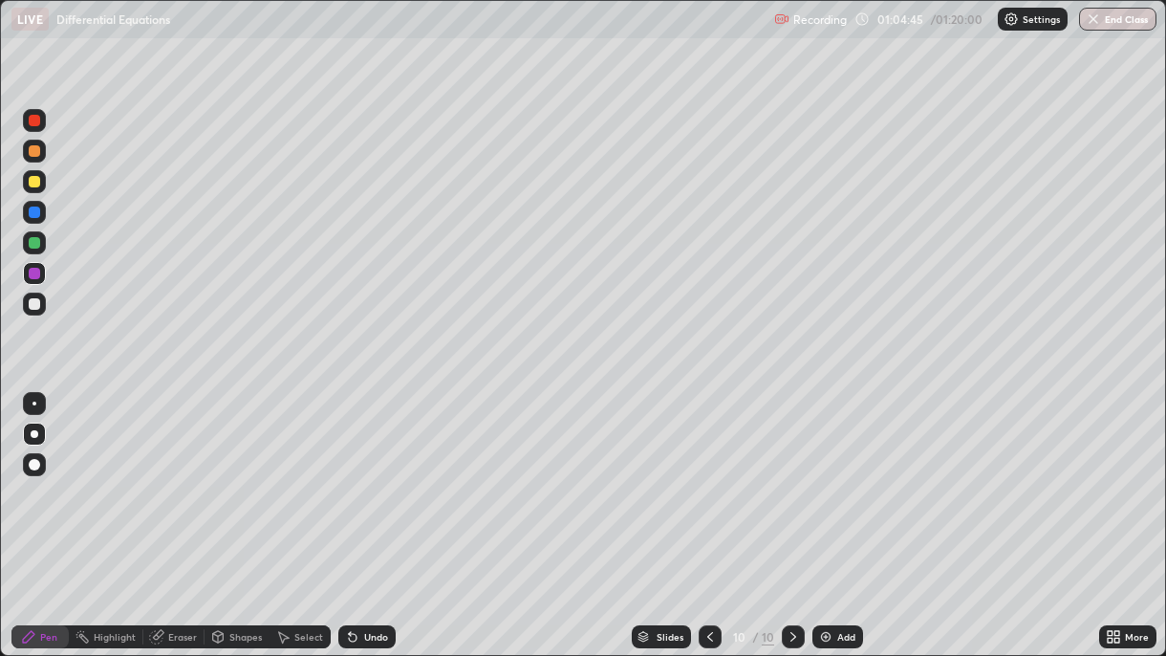
click at [833, 476] on div "Add" at bounding box center [837, 636] width 51 height 23
click at [36, 306] on div at bounding box center [34, 303] width 11 height 11
click at [33, 274] on div at bounding box center [34, 273] width 11 height 11
click at [363, 476] on div "Undo" at bounding box center [366, 636] width 57 height 23
click at [364, 476] on div "Undo" at bounding box center [366, 636] width 57 height 23
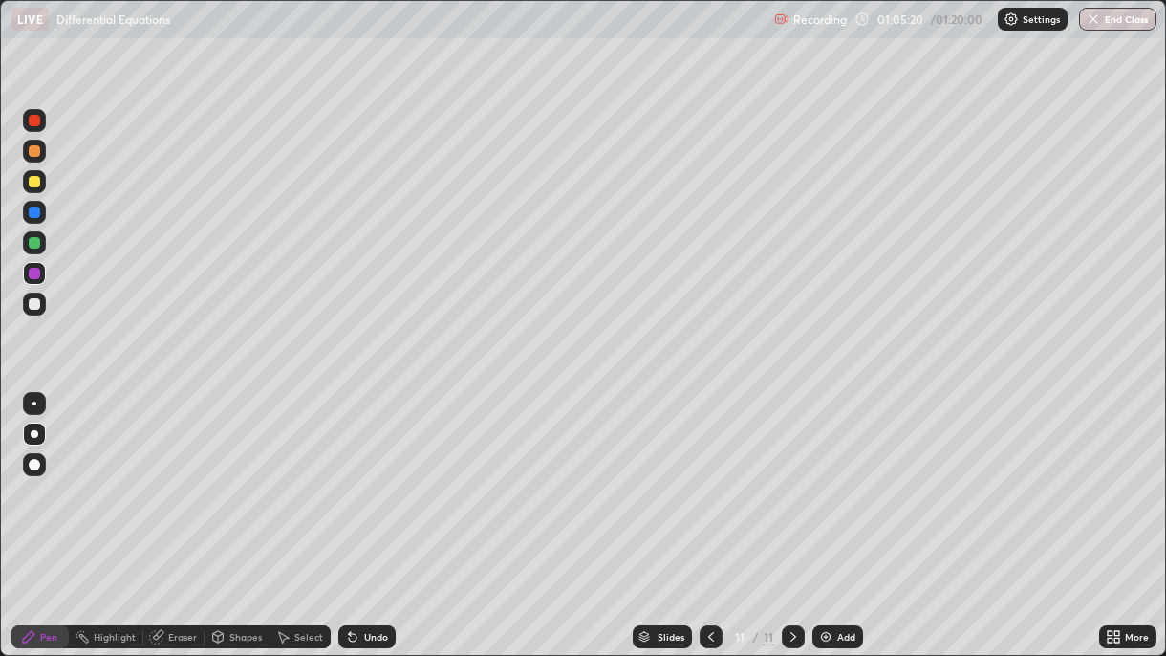
click at [360, 476] on div "Undo" at bounding box center [366, 636] width 57 height 23
click at [366, 476] on div "Undo" at bounding box center [366, 636] width 57 height 23
click at [367, 476] on div "Undo" at bounding box center [376, 637] width 24 height 10
click at [35, 214] on div at bounding box center [34, 211] width 11 height 11
click at [384, 476] on div "Undo" at bounding box center [376, 637] width 24 height 10
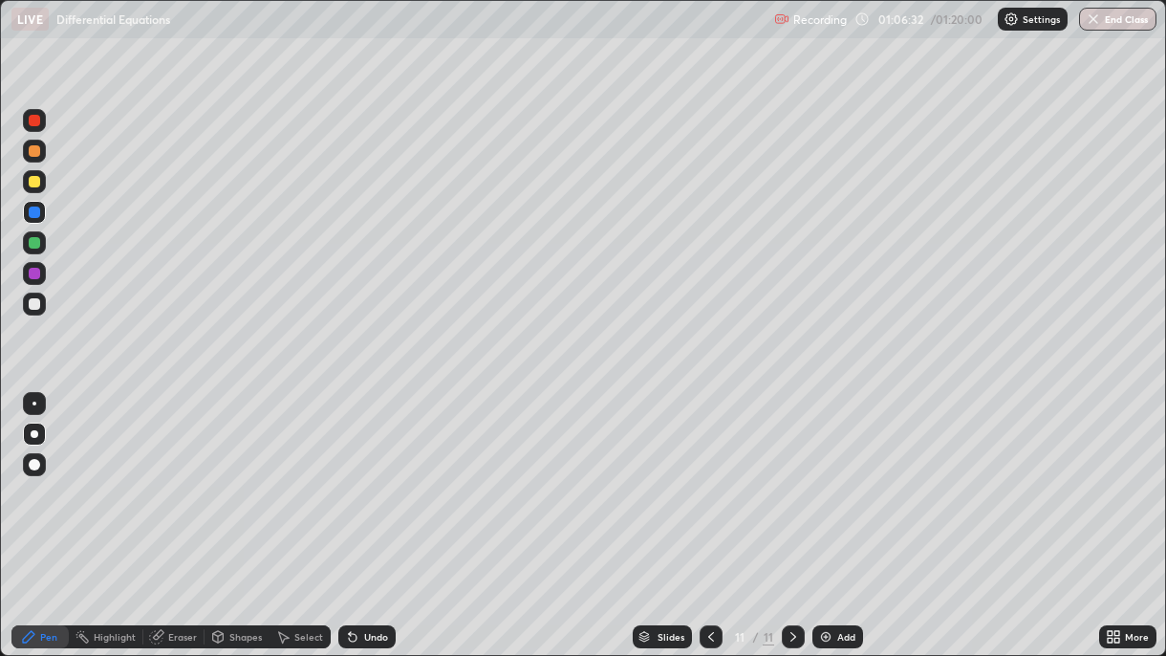
click at [386, 476] on div "Undo" at bounding box center [366, 636] width 57 height 23
click at [376, 476] on div "Undo" at bounding box center [376, 637] width 24 height 10
click at [364, 476] on div "Undo" at bounding box center [376, 637] width 24 height 10
click at [38, 308] on div at bounding box center [34, 303] width 11 height 11
click at [388, 476] on div "Undo" at bounding box center [366, 636] width 57 height 23
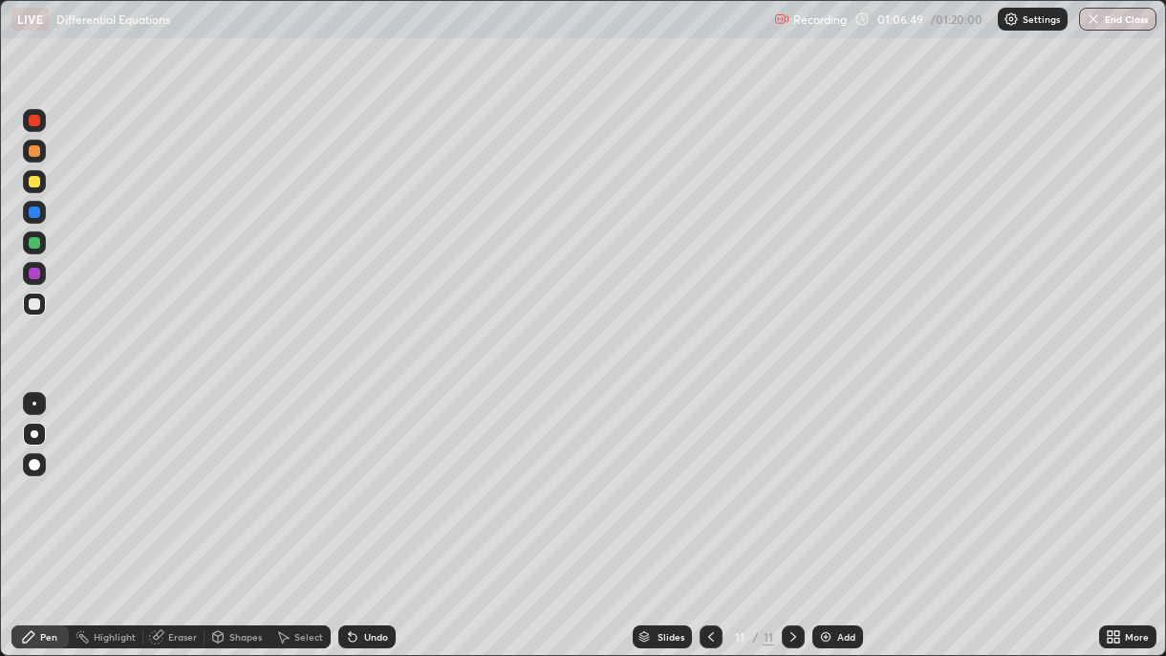
click at [37, 276] on div at bounding box center [34, 273] width 11 height 11
click at [389, 476] on div "Undo" at bounding box center [366, 636] width 57 height 23
click at [380, 476] on div "Undo" at bounding box center [376, 637] width 24 height 10
click at [379, 476] on div "Undo" at bounding box center [366, 636] width 57 height 23
click at [381, 476] on div "Undo" at bounding box center [366, 636] width 57 height 23
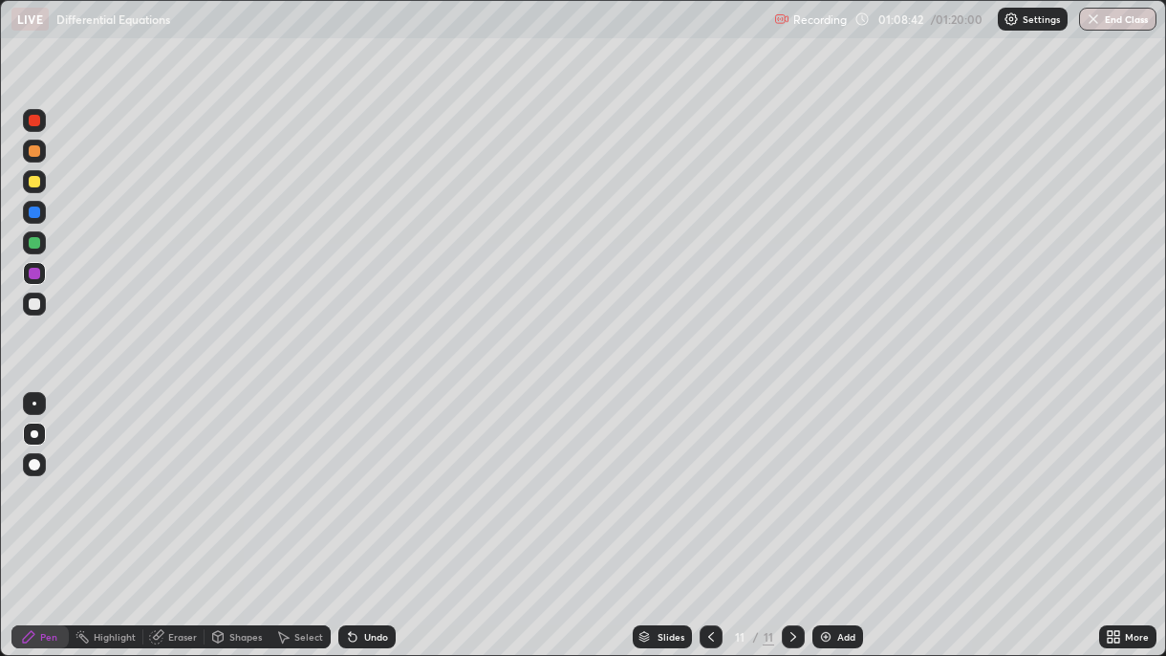
click at [386, 476] on div "Undo" at bounding box center [366, 636] width 57 height 23
click at [379, 476] on div "Undo" at bounding box center [376, 637] width 24 height 10
click at [377, 476] on div "Undo" at bounding box center [376, 637] width 24 height 10
click at [381, 476] on div "Undo" at bounding box center [366, 636] width 57 height 23
click at [388, 476] on div "Undo" at bounding box center [366, 636] width 57 height 23
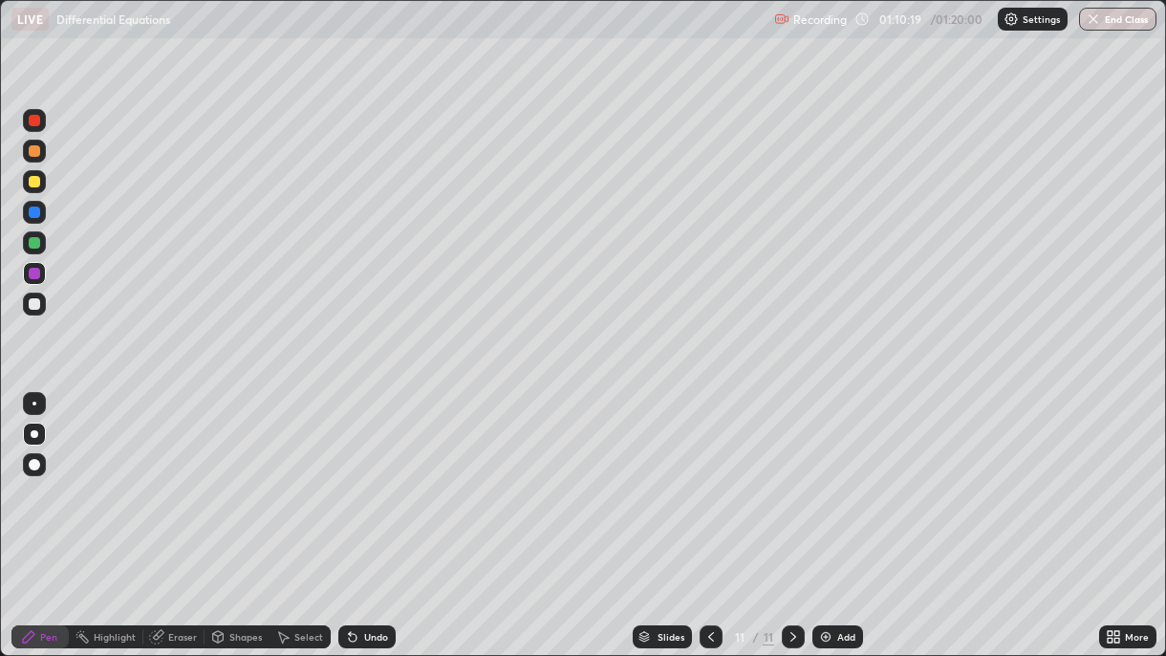
click at [842, 476] on div "Add" at bounding box center [846, 637] width 18 height 10
click at [34, 212] on div at bounding box center [34, 211] width 11 height 11
click at [706, 476] on icon at bounding box center [711, 636] width 15 height 15
click at [790, 476] on icon at bounding box center [793, 637] width 6 height 10
click at [362, 476] on div "Undo" at bounding box center [366, 636] width 57 height 23
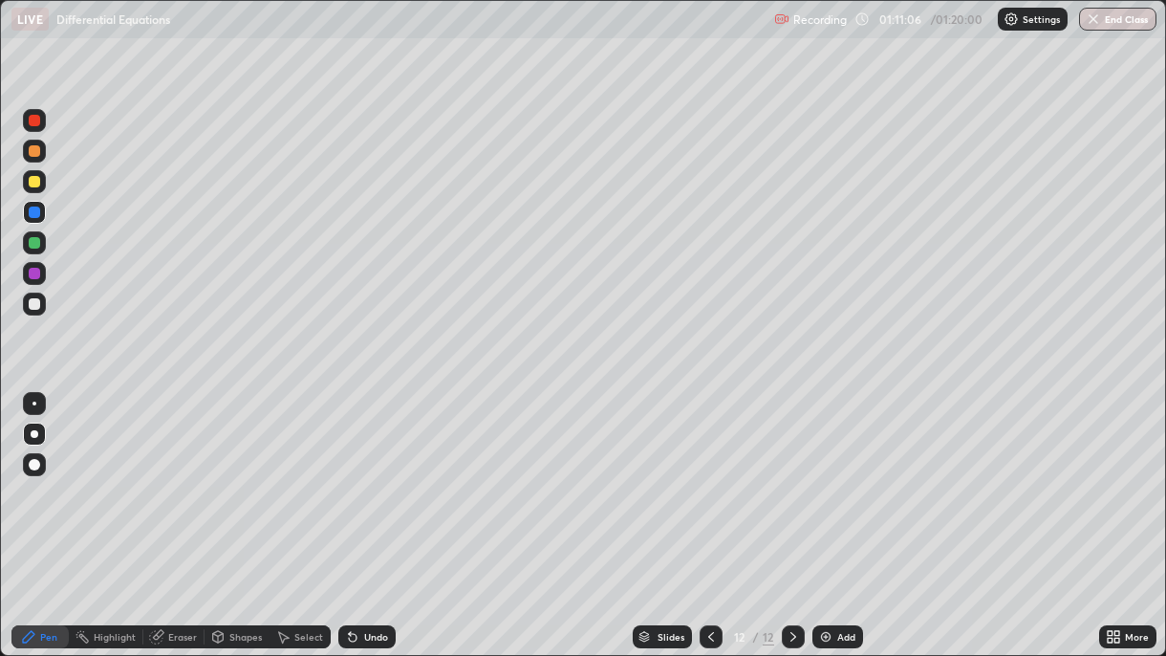
click at [360, 476] on div "Undo" at bounding box center [366, 636] width 57 height 23
click at [375, 476] on div "Undo" at bounding box center [366, 636] width 57 height 23
click at [375, 476] on div "Undo" at bounding box center [376, 637] width 24 height 10
click at [372, 476] on div "Undo" at bounding box center [376, 637] width 24 height 10
click at [175, 476] on div "Eraser" at bounding box center [182, 637] width 29 height 10
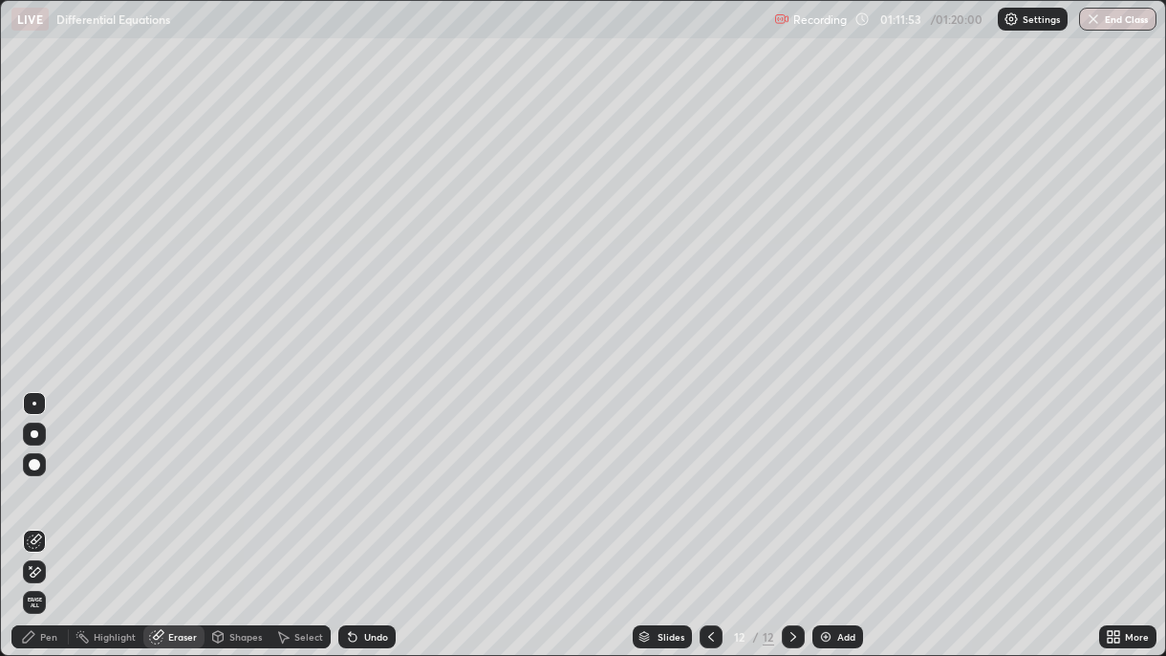
click at [44, 476] on div "Pen" at bounding box center [48, 637] width 17 height 10
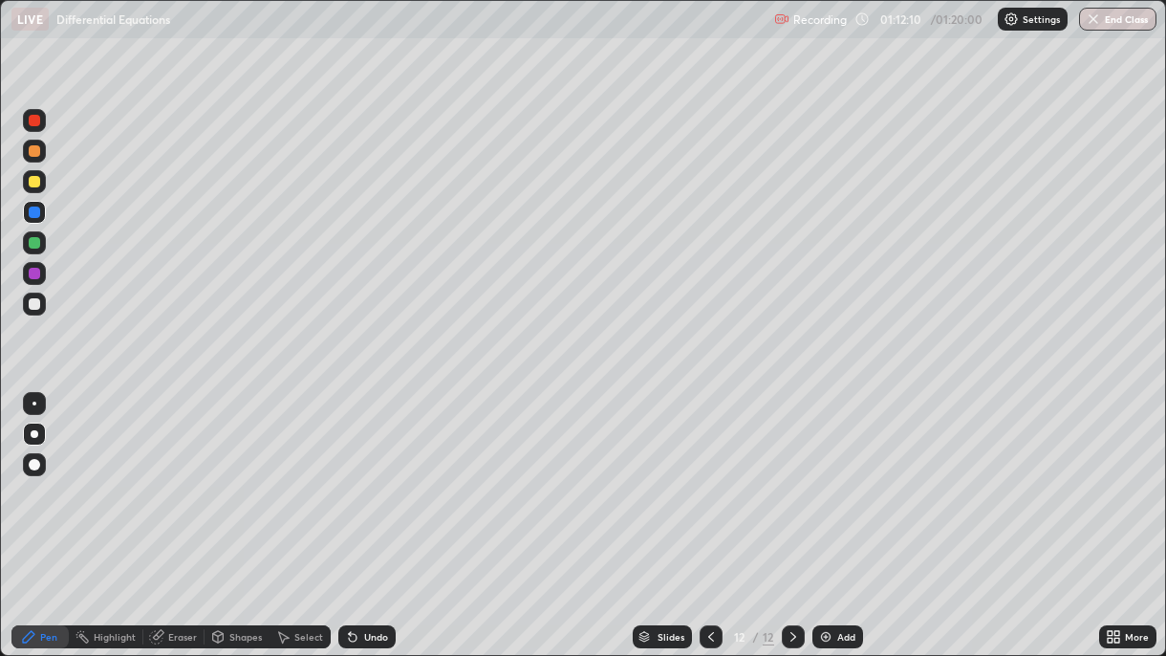
click at [369, 476] on div "Undo" at bounding box center [366, 636] width 57 height 23
click at [372, 476] on div "Undo" at bounding box center [376, 637] width 24 height 10
click at [374, 476] on div "Undo" at bounding box center [376, 637] width 24 height 10
click at [381, 476] on div "Undo" at bounding box center [376, 637] width 24 height 10
click at [33, 303] on div at bounding box center [34, 303] width 11 height 11
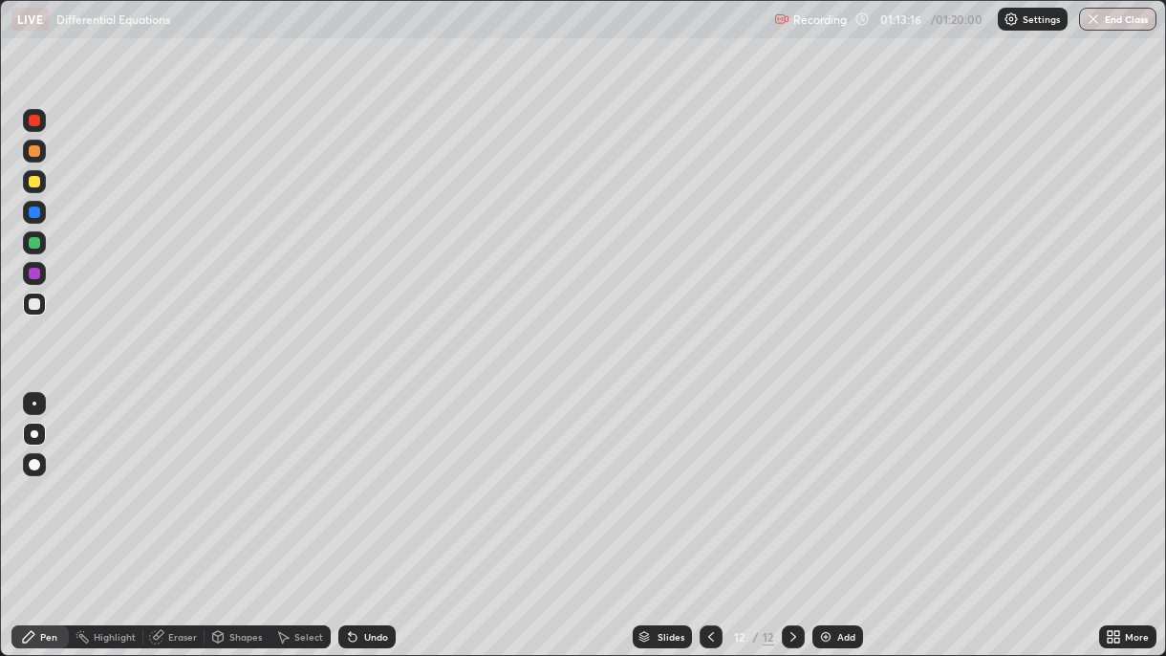
click at [1090, 27] on button "End Class" at bounding box center [1117, 19] width 77 height 23
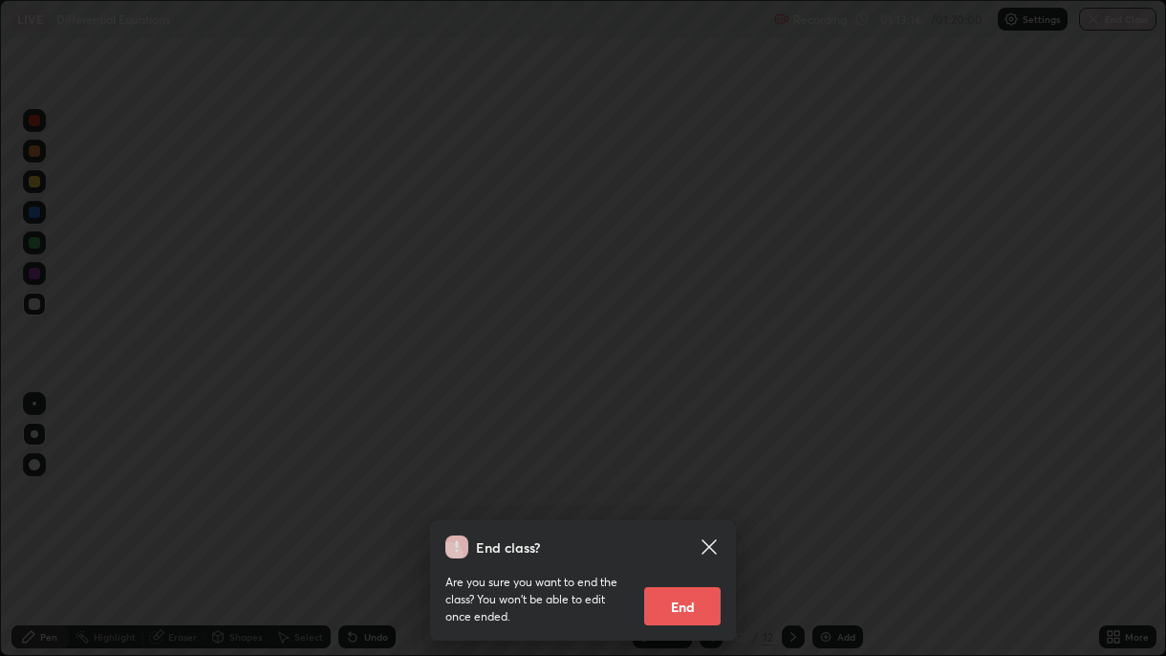
click at [678, 476] on button "End" at bounding box center [682, 606] width 76 height 38
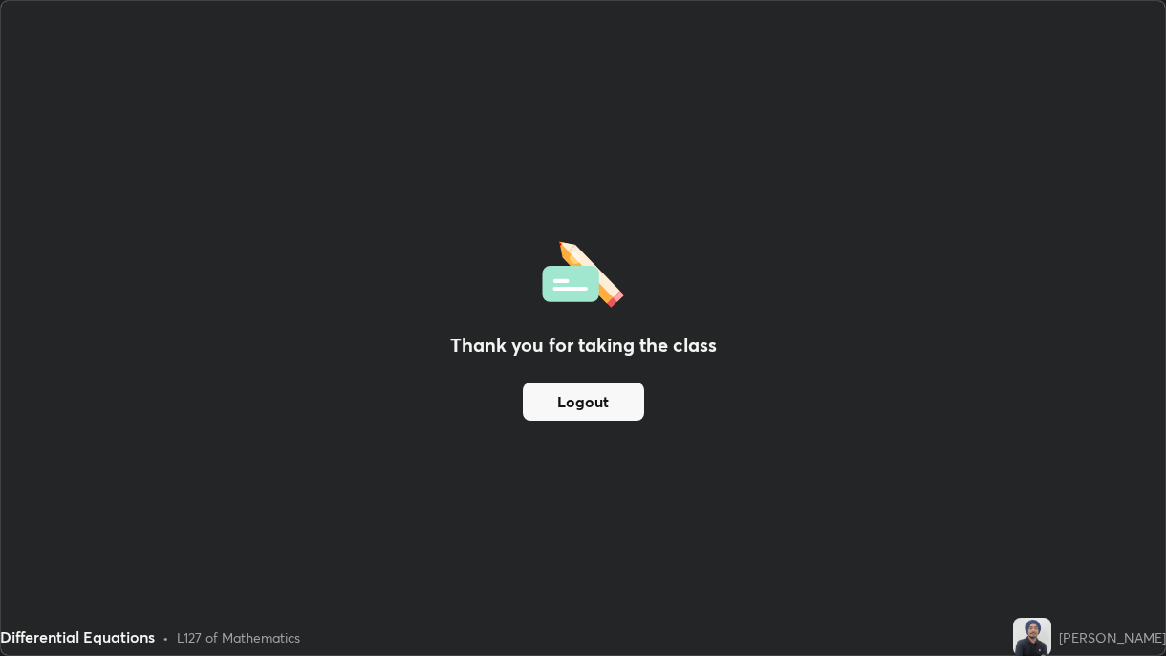
click at [566, 417] on button "Logout" at bounding box center [583, 401] width 121 height 38
